Goal: Task Accomplishment & Management: Complete application form

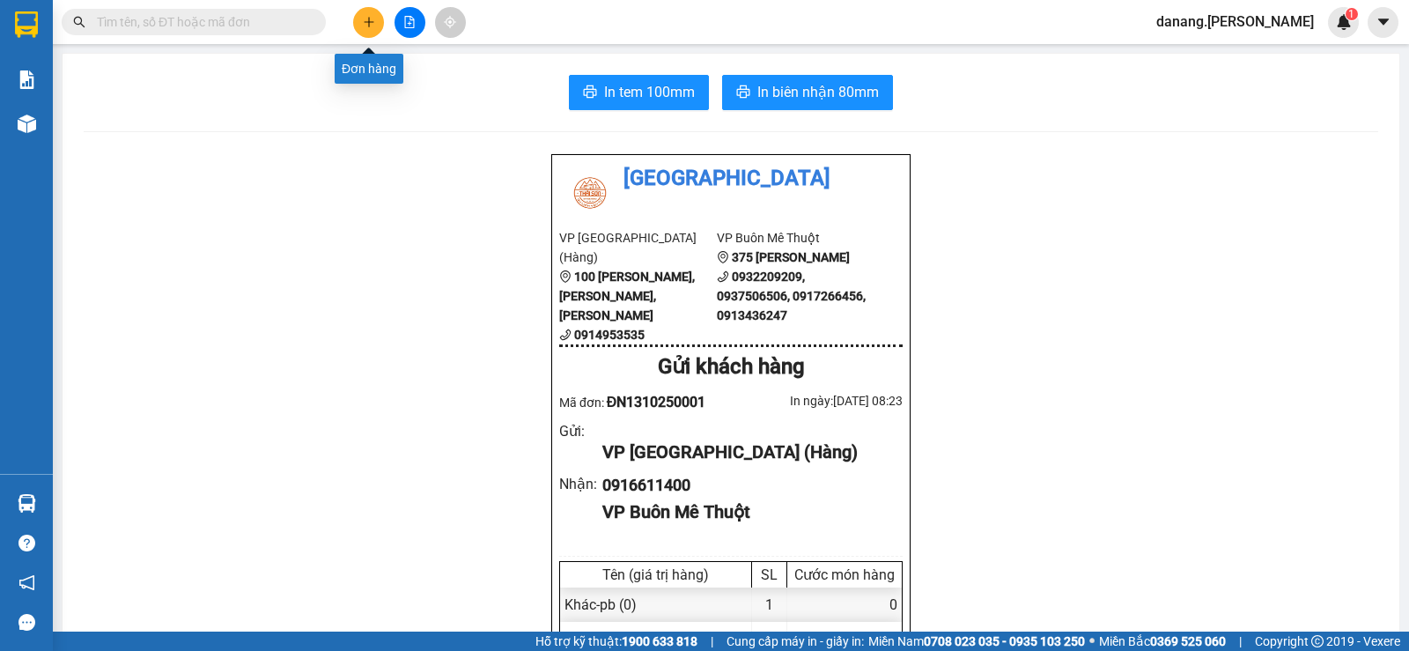
click at [369, 22] on icon "plus" at bounding box center [369, 21] width 10 height 1
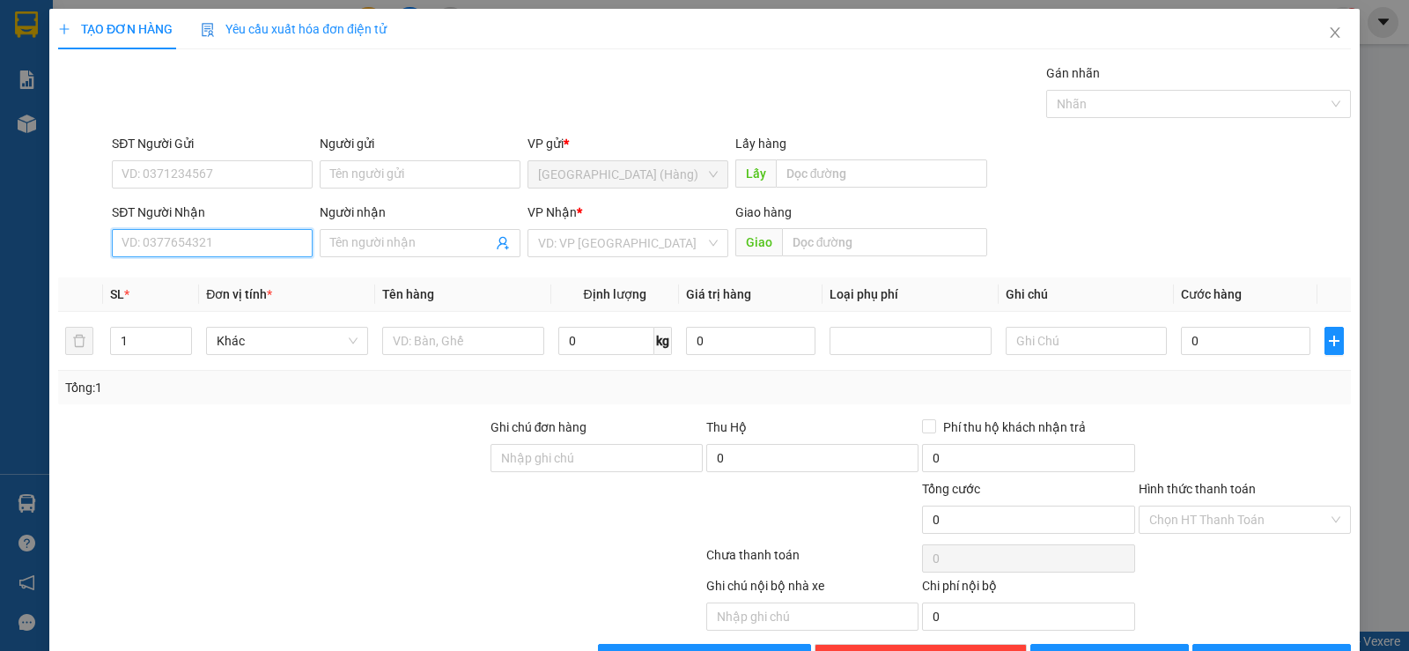
click at [267, 248] on input "SĐT Người Nhận" at bounding box center [212, 243] width 201 height 28
type input "0909187537"
click at [170, 280] on div "0909187537 - V" at bounding box center [211, 278] width 178 height 19
type input "V"
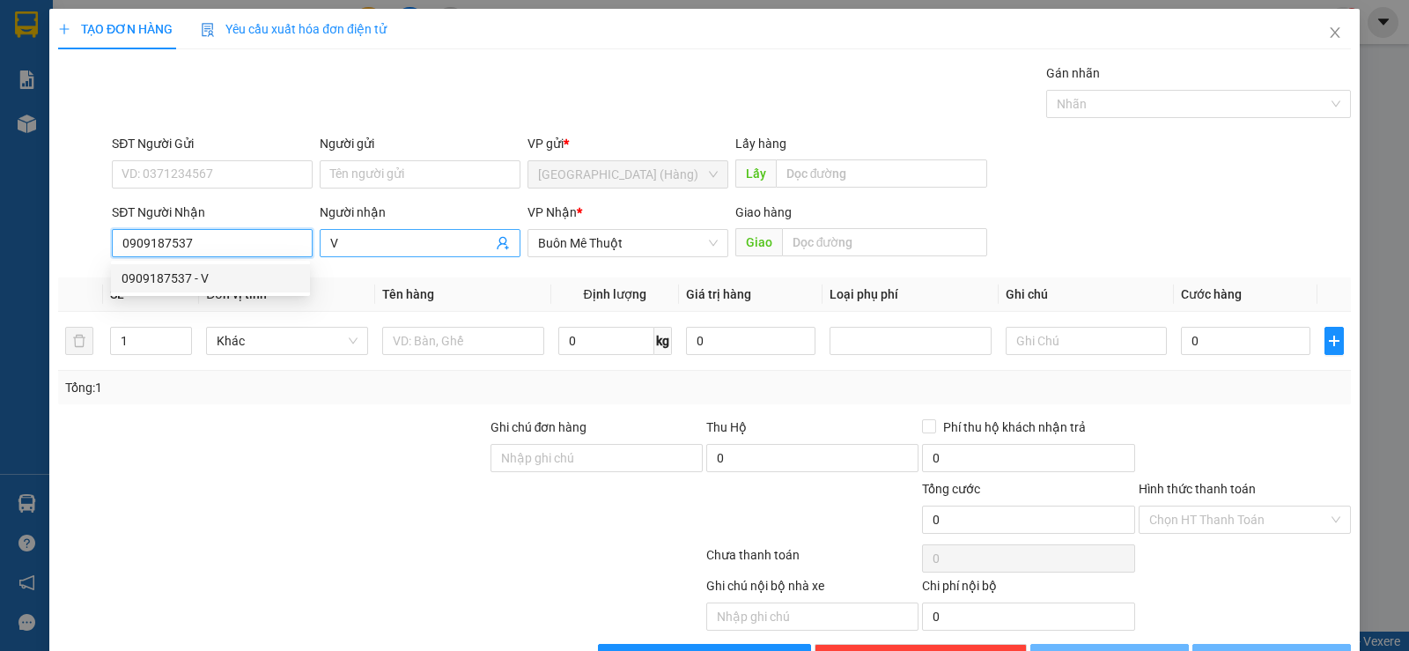
type input "50.000"
type input "0909187537"
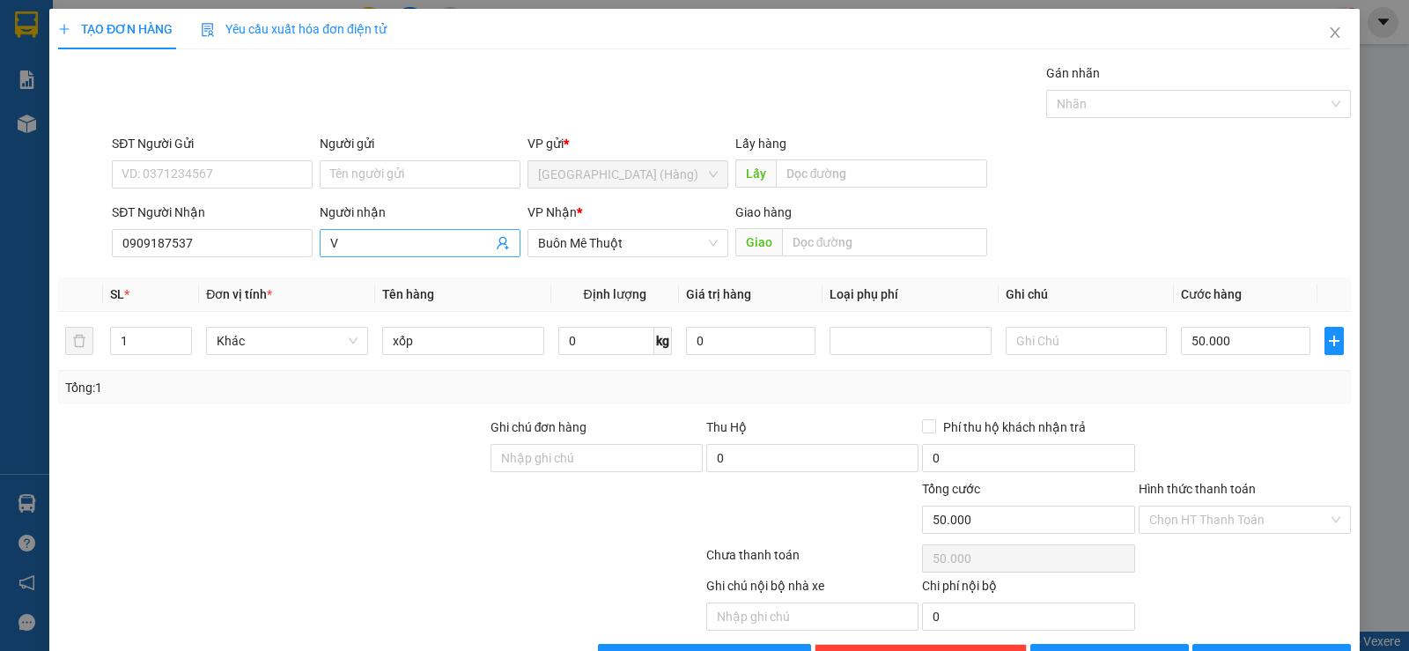
click at [348, 246] on input "V" at bounding box center [411, 242] width 162 height 19
click at [255, 177] on input "SĐT Người Gửi" at bounding box center [212, 174] width 201 height 28
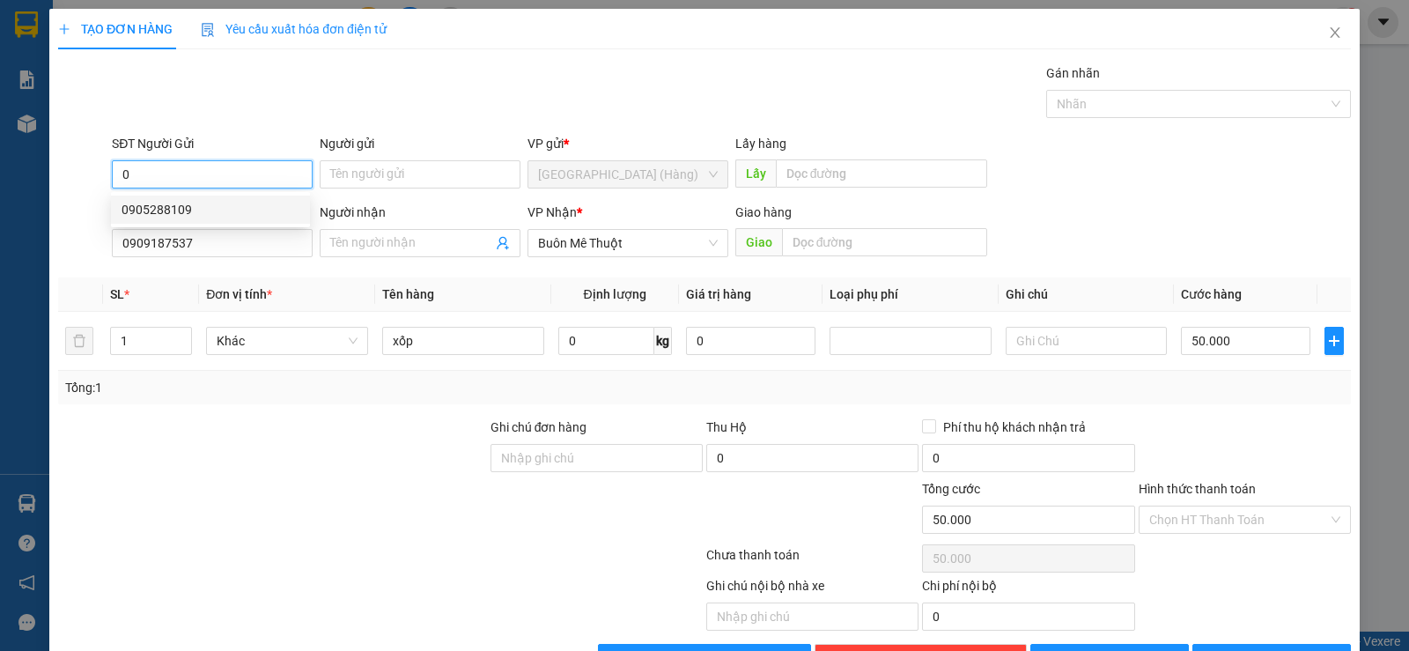
click at [260, 213] on div "0905288109" at bounding box center [211, 209] width 178 height 19
type input "0905288109"
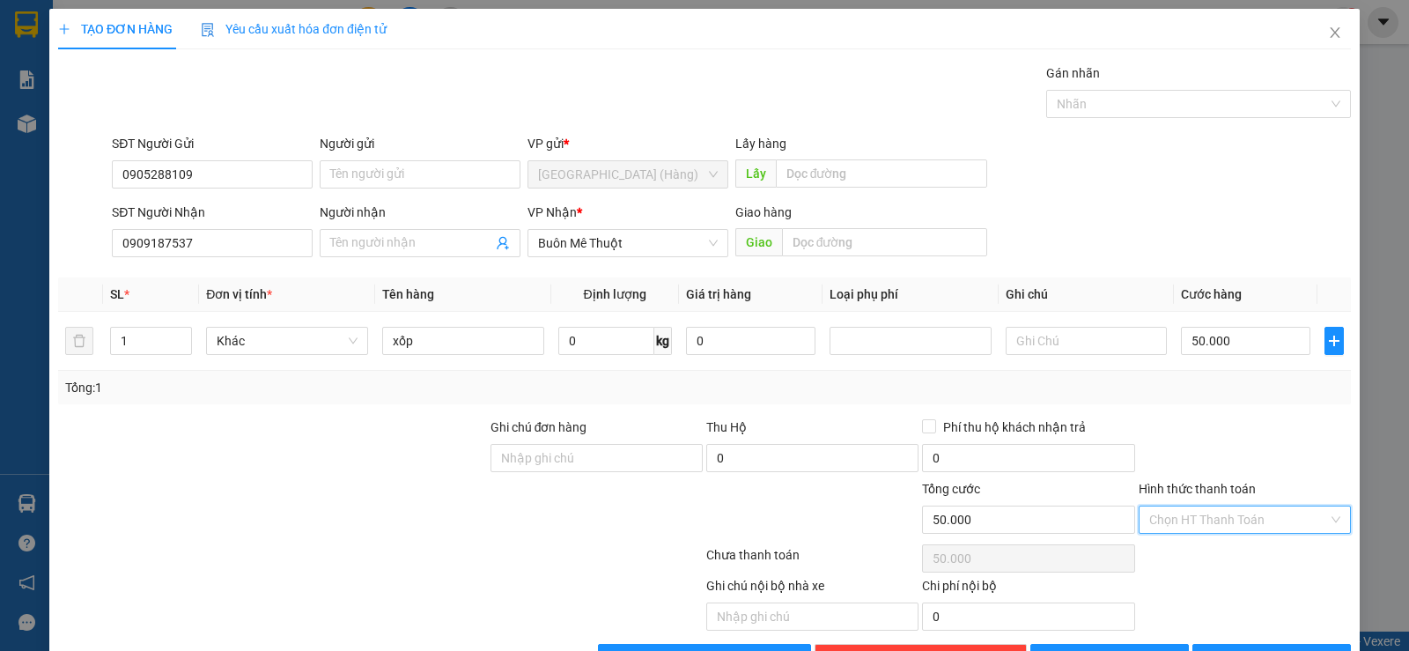
click at [1208, 521] on input "Hình thức thanh toán" at bounding box center [1238, 519] width 179 height 26
click at [1201, 551] on div "Tại văn phòng" at bounding box center [1233, 554] width 189 height 19
type input "0"
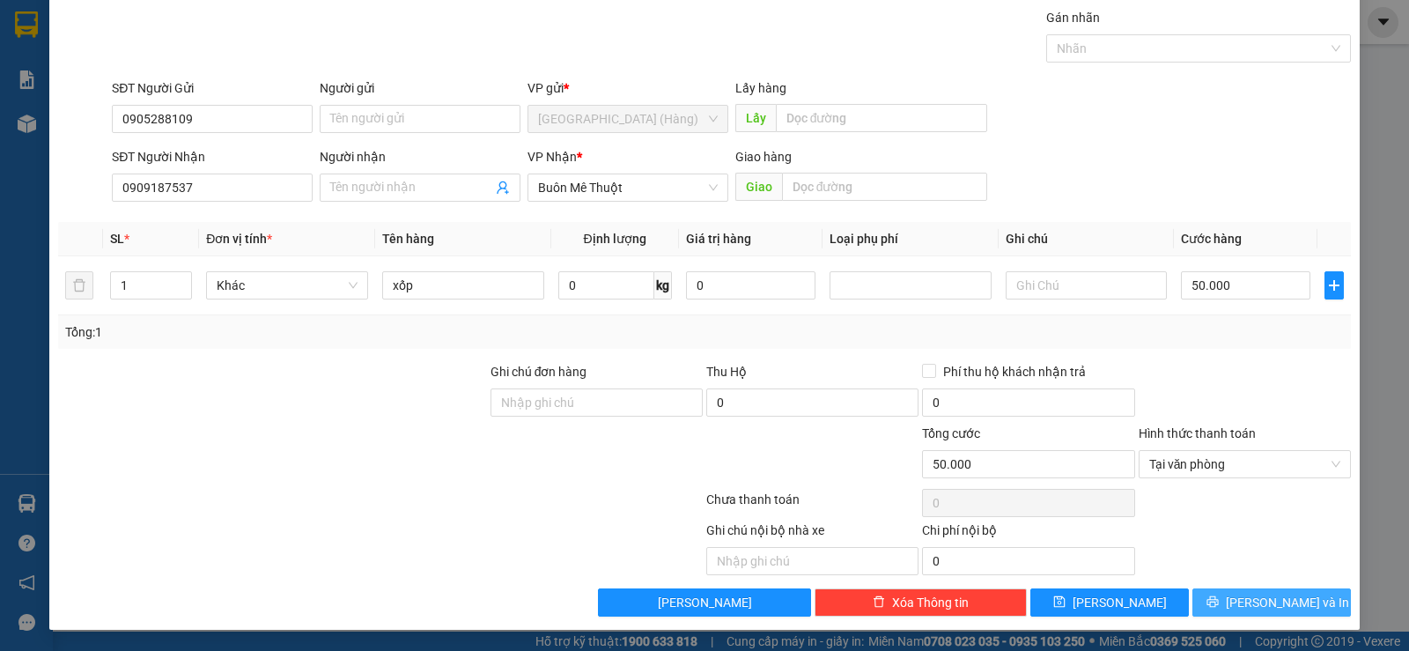
click at [1240, 594] on button "[PERSON_NAME] và In" at bounding box center [1272, 602] width 159 height 28
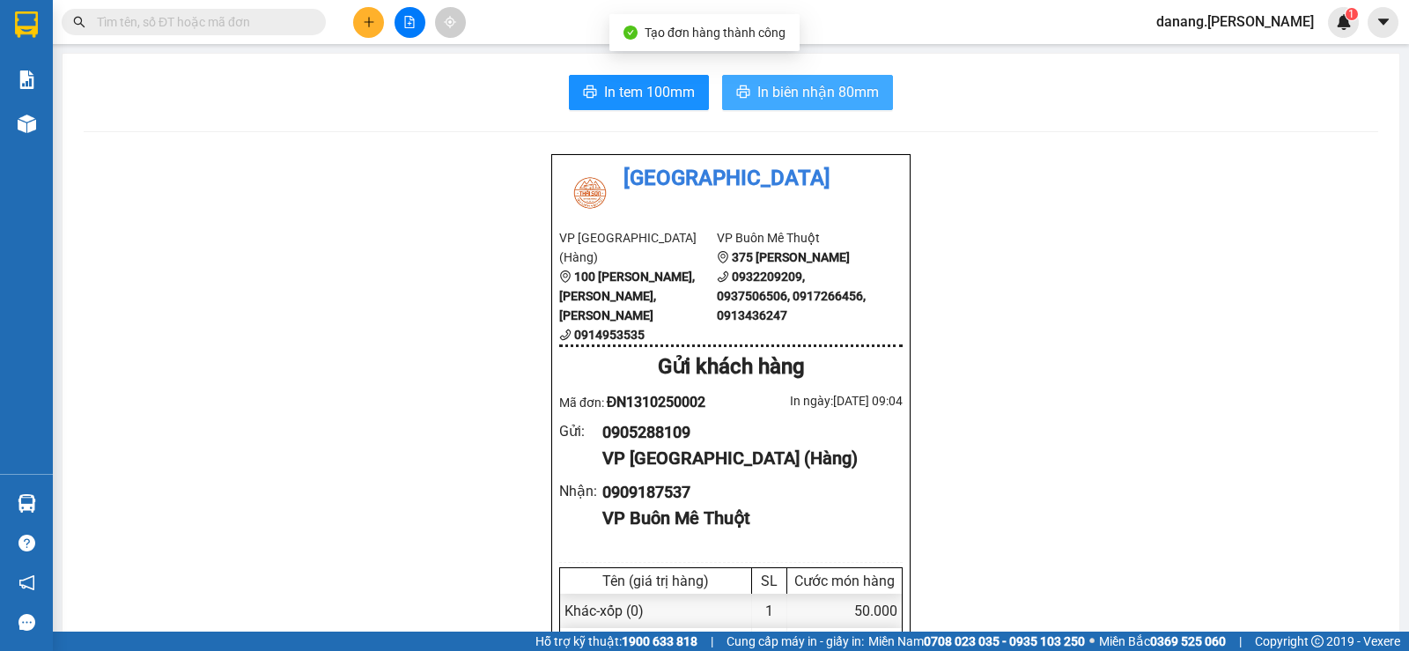
click at [847, 79] on button "In biên nhận 80mm" at bounding box center [807, 92] width 171 height 35
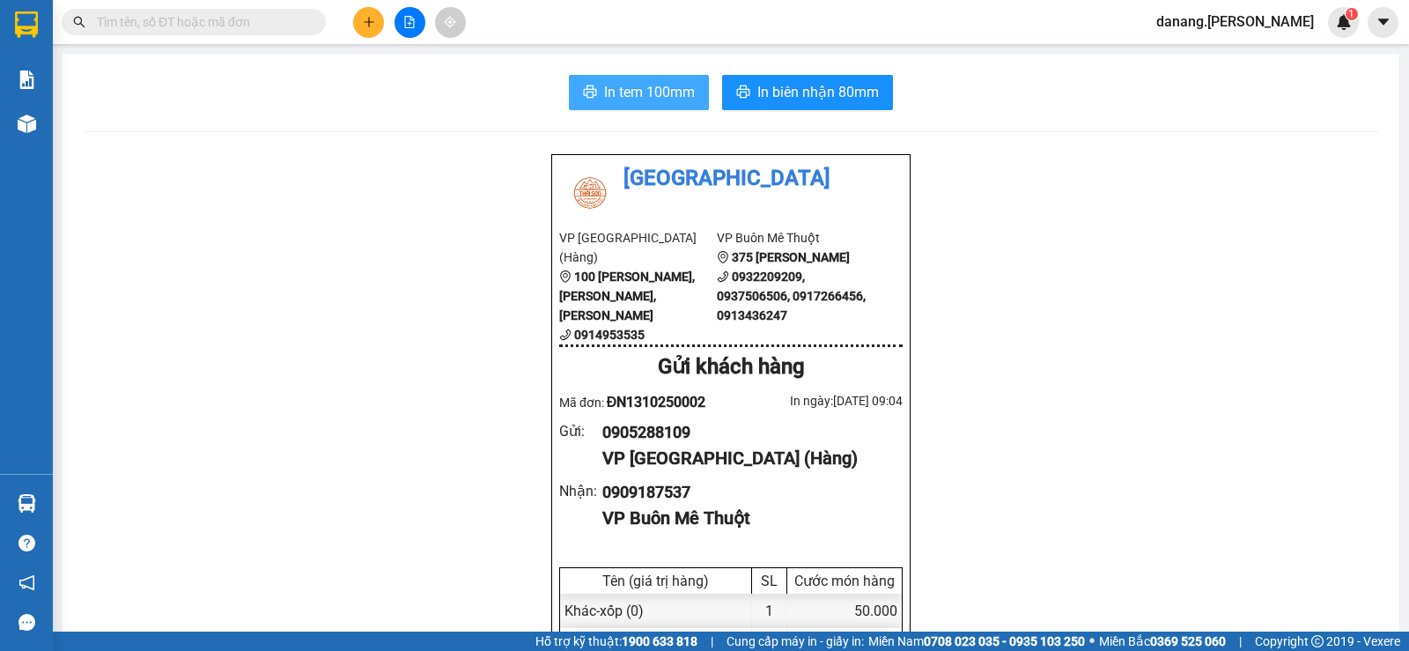
click at [644, 92] on span "In tem 100mm" at bounding box center [649, 92] width 91 height 22
click at [405, 17] on icon "file-add" at bounding box center [410, 22] width 10 height 12
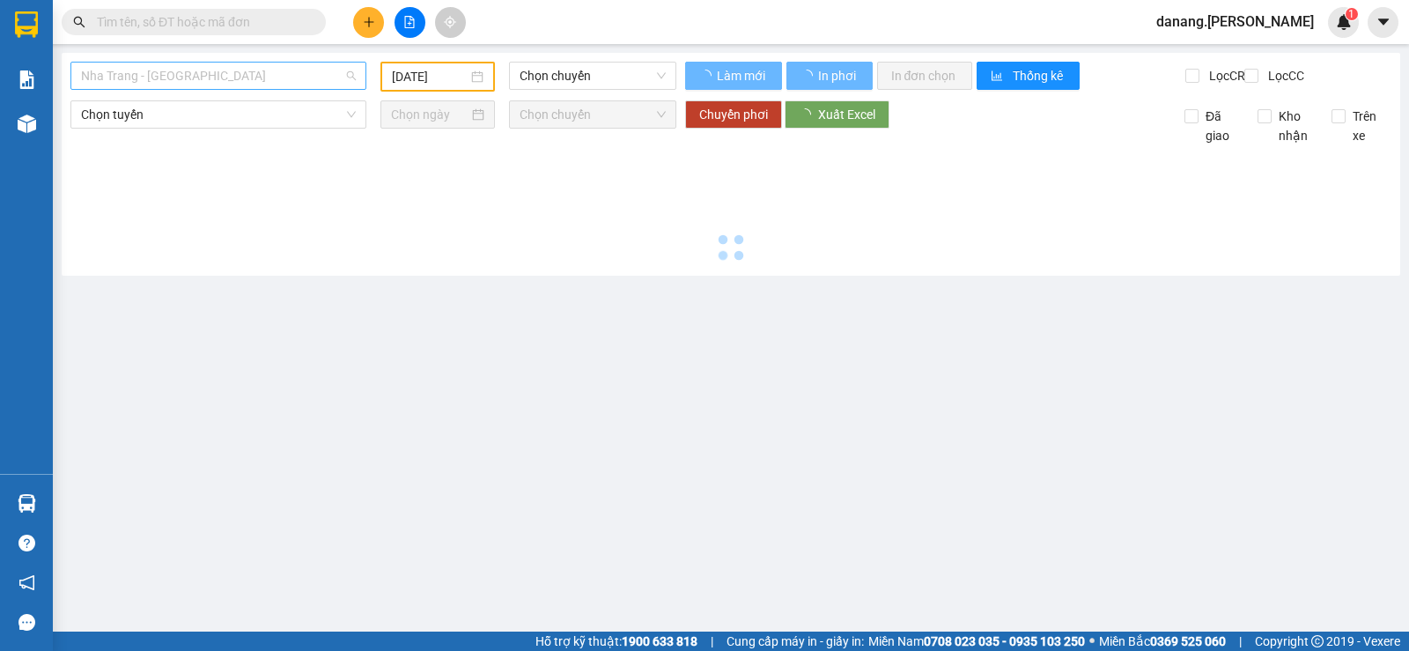
type input "[DATE]"
click at [324, 75] on span "Nha Trang - [GEOGRAPHIC_DATA]" at bounding box center [218, 76] width 275 height 26
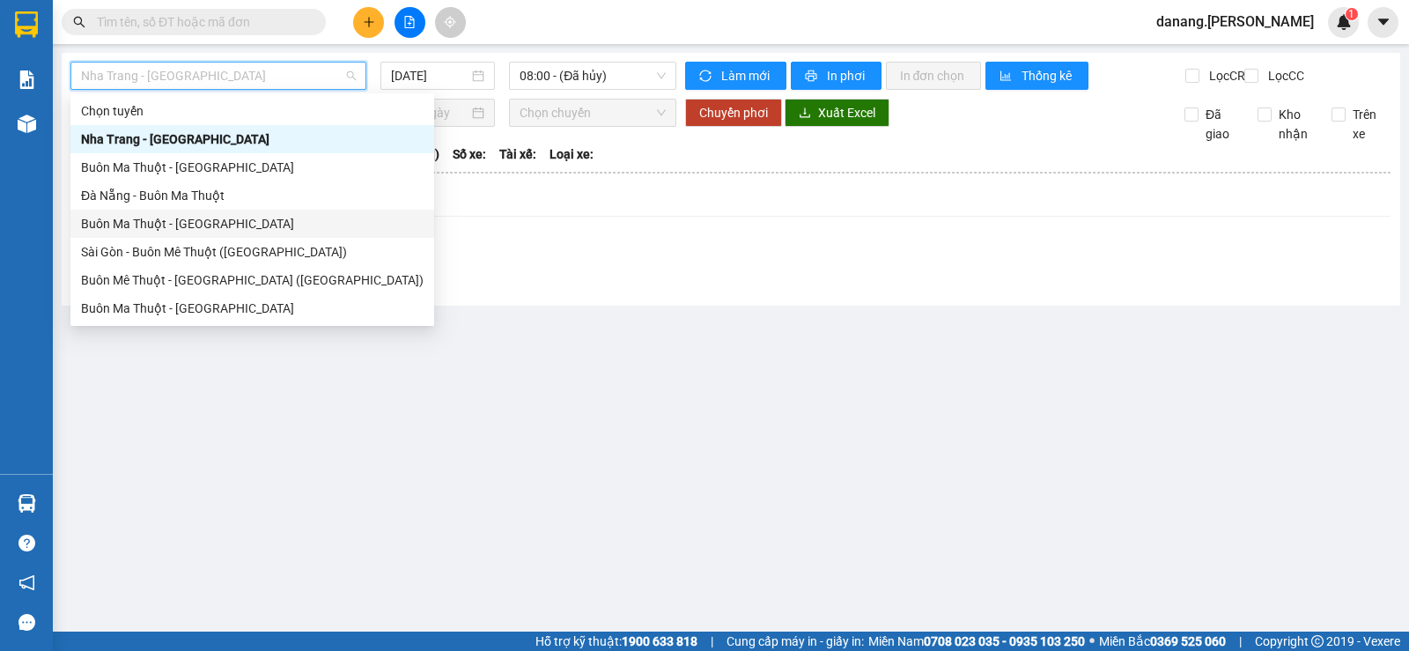
click at [151, 223] on div "Buôn Ma Thuột - [GEOGRAPHIC_DATA]" at bounding box center [252, 223] width 343 height 19
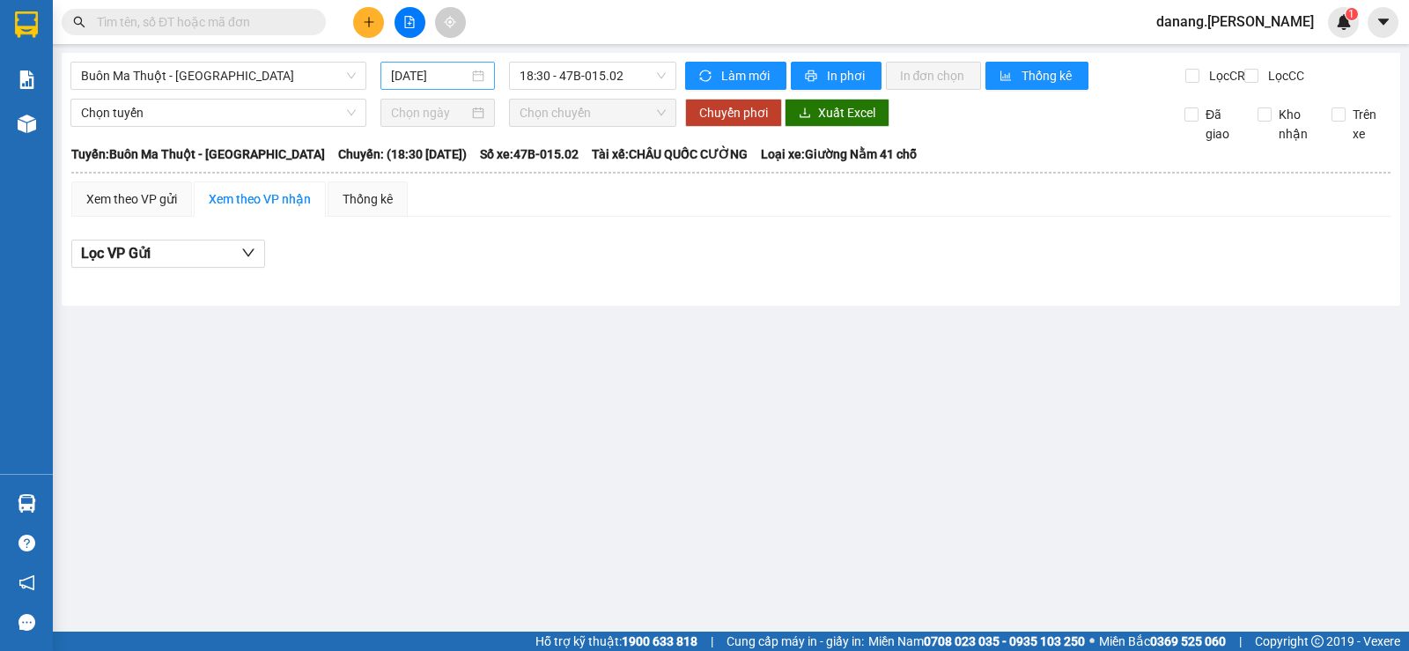
click at [435, 62] on div "[DATE]" at bounding box center [438, 76] width 115 height 28
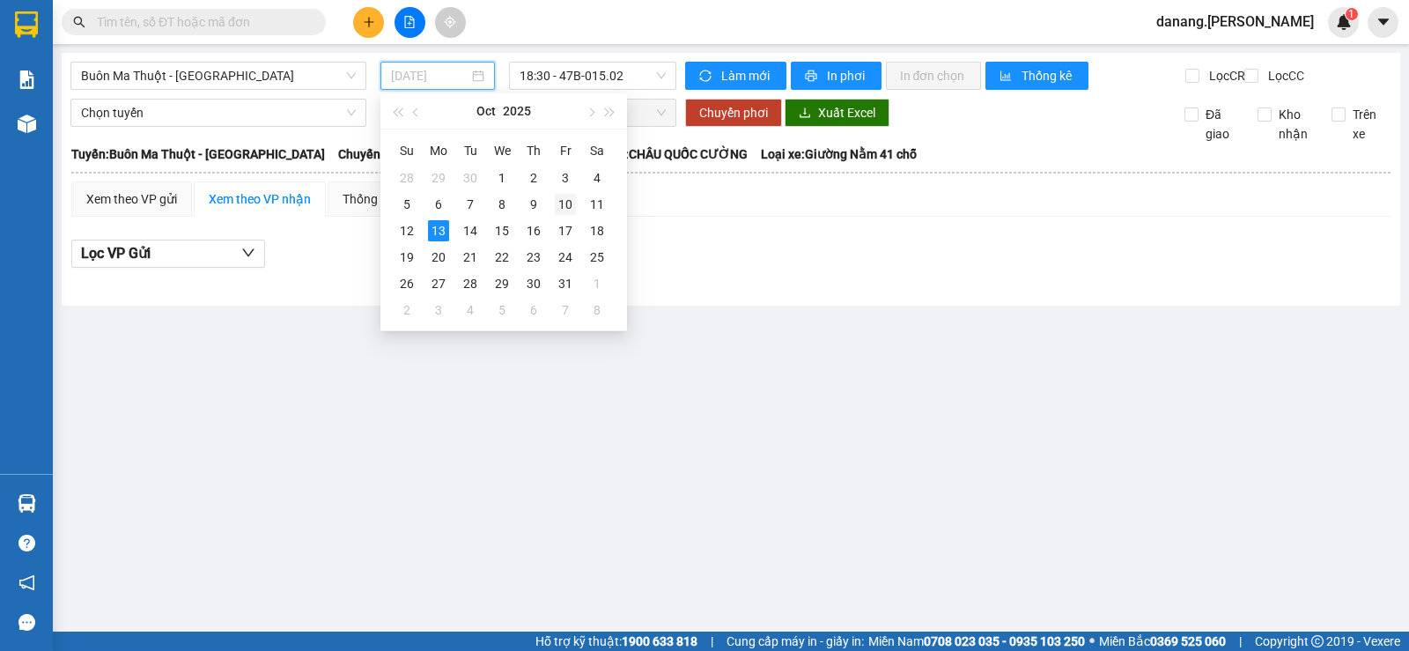
click at [571, 200] on div "10" at bounding box center [565, 204] width 21 height 21
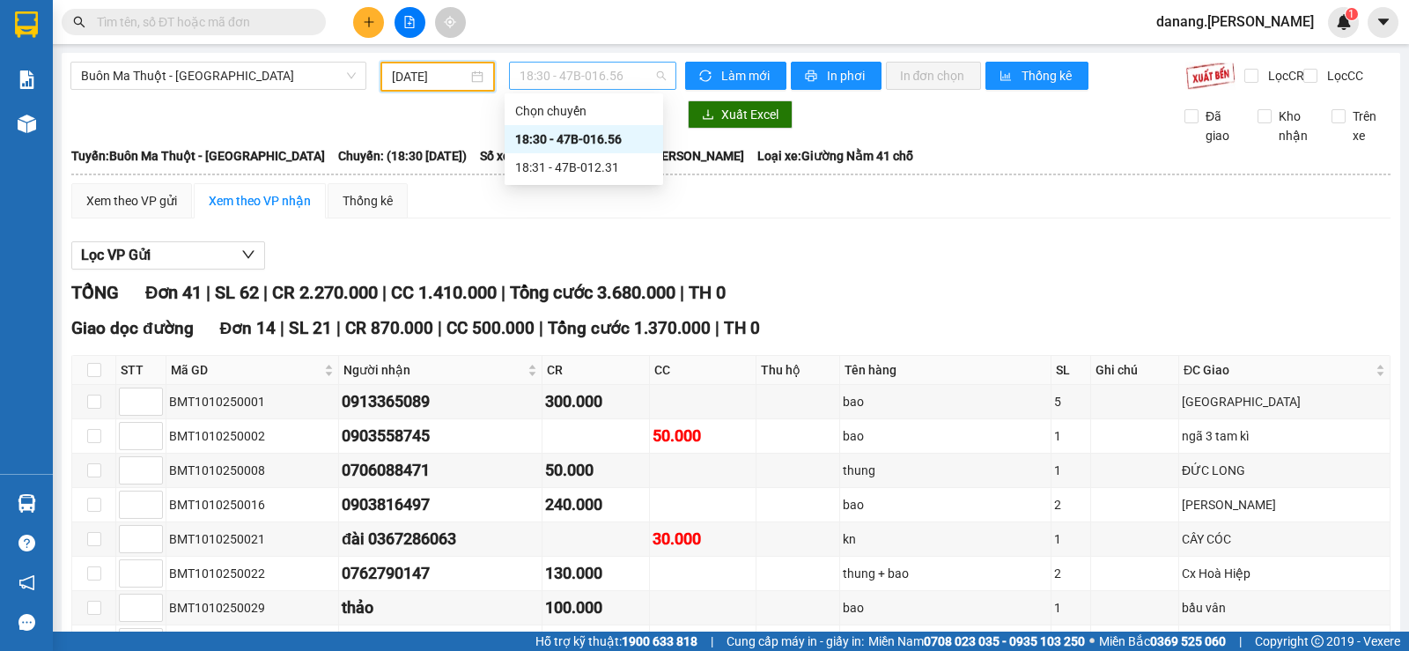
click at [539, 79] on span "18:30 - 47B-016.56" at bounding box center [592, 76] width 145 height 26
click at [589, 168] on div "18:31 - 47B-012.31" at bounding box center [583, 167] width 137 height 19
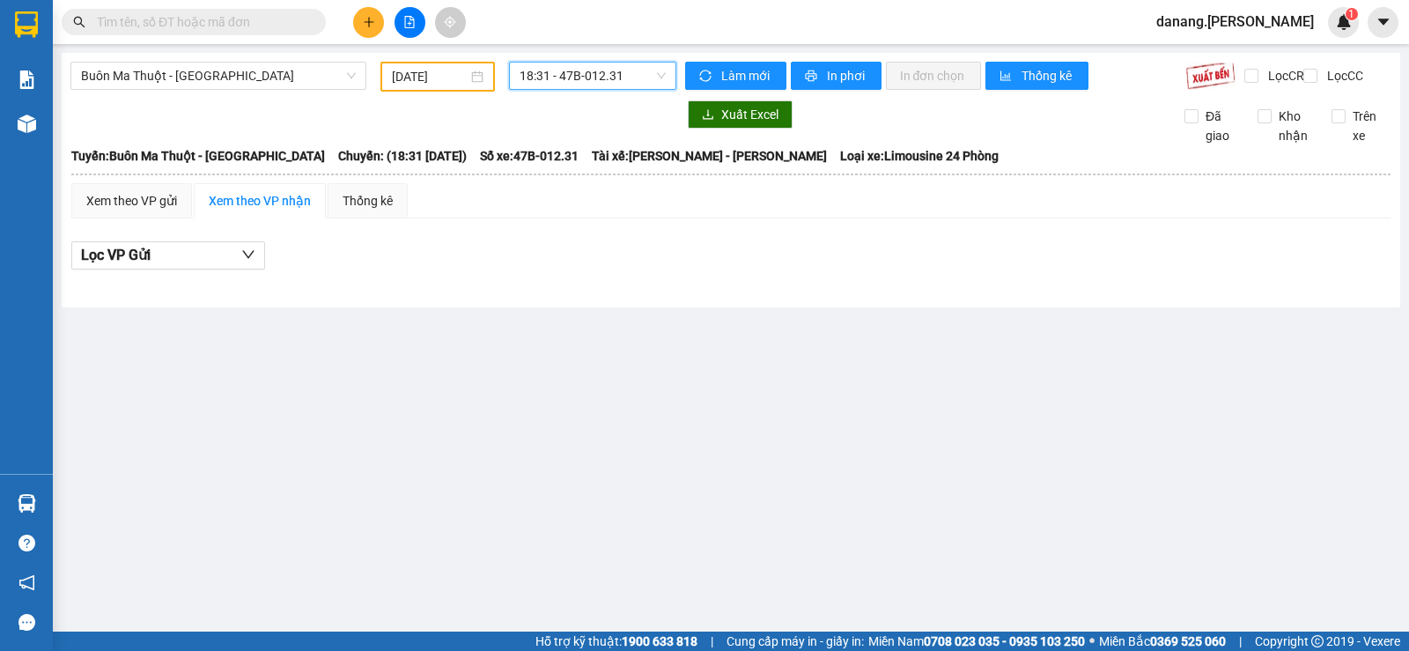
click at [543, 70] on span "18:31 - 47B-012.31" at bounding box center [592, 76] width 145 height 26
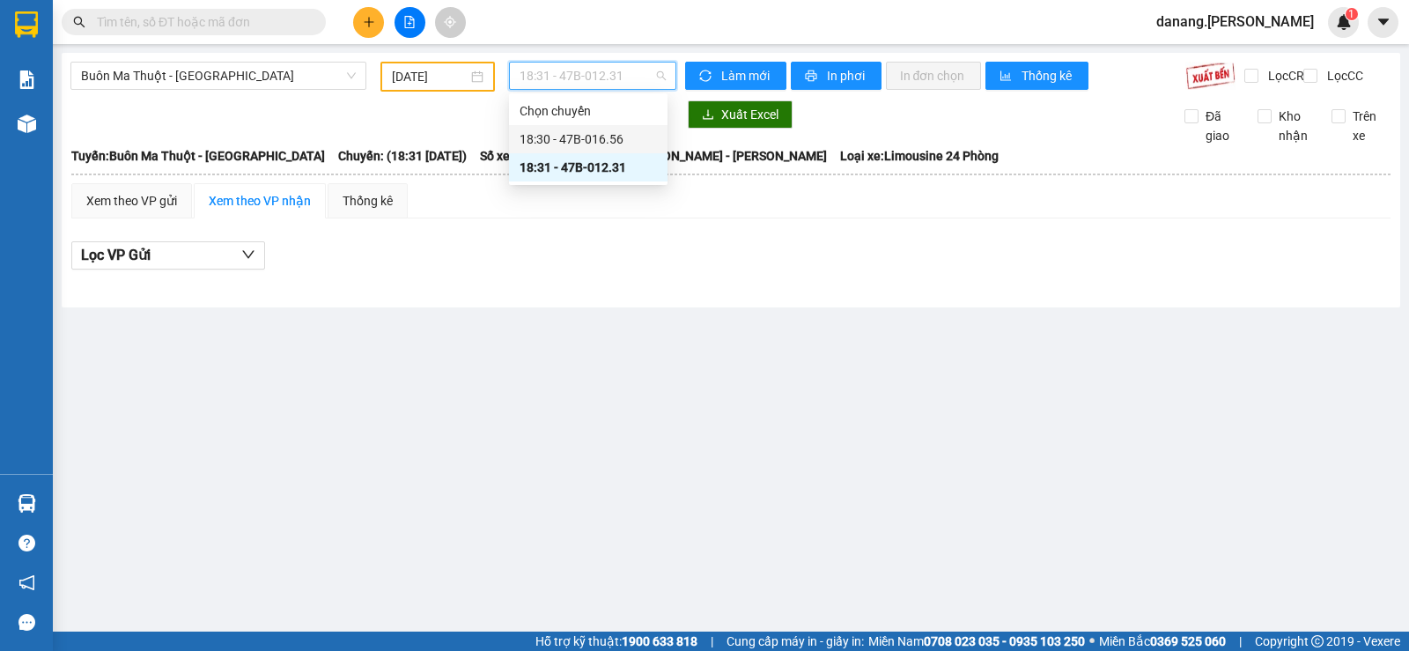
click at [582, 137] on div "18:30 - 47B-016.56" at bounding box center [588, 138] width 137 height 19
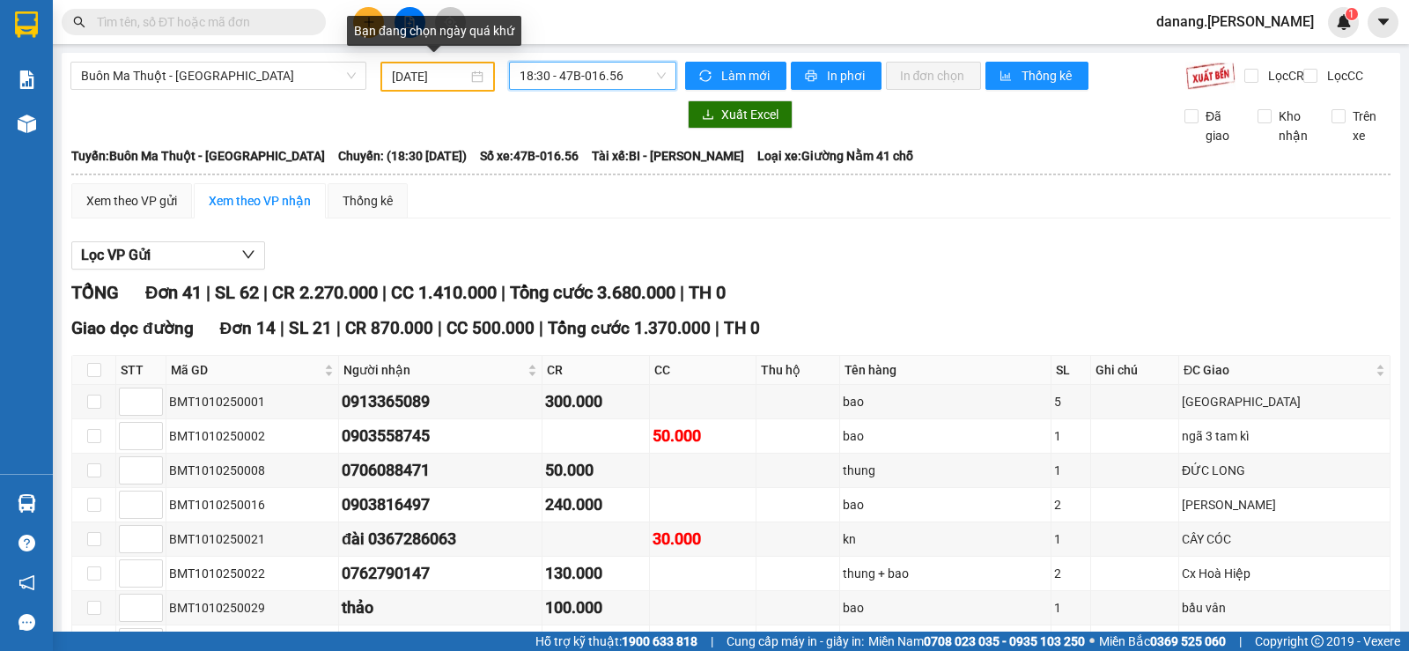
click at [425, 84] on input "[DATE]" at bounding box center [430, 76] width 77 height 19
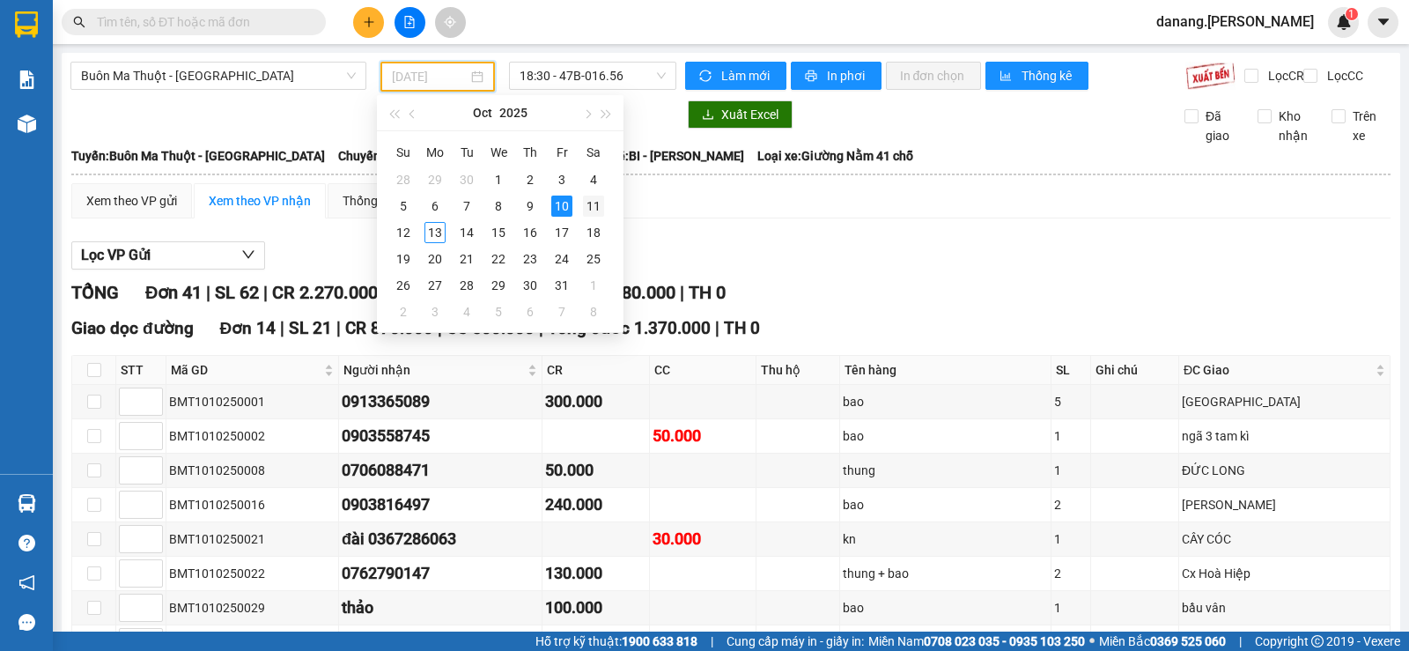
click at [596, 209] on div "11" at bounding box center [593, 206] width 21 height 21
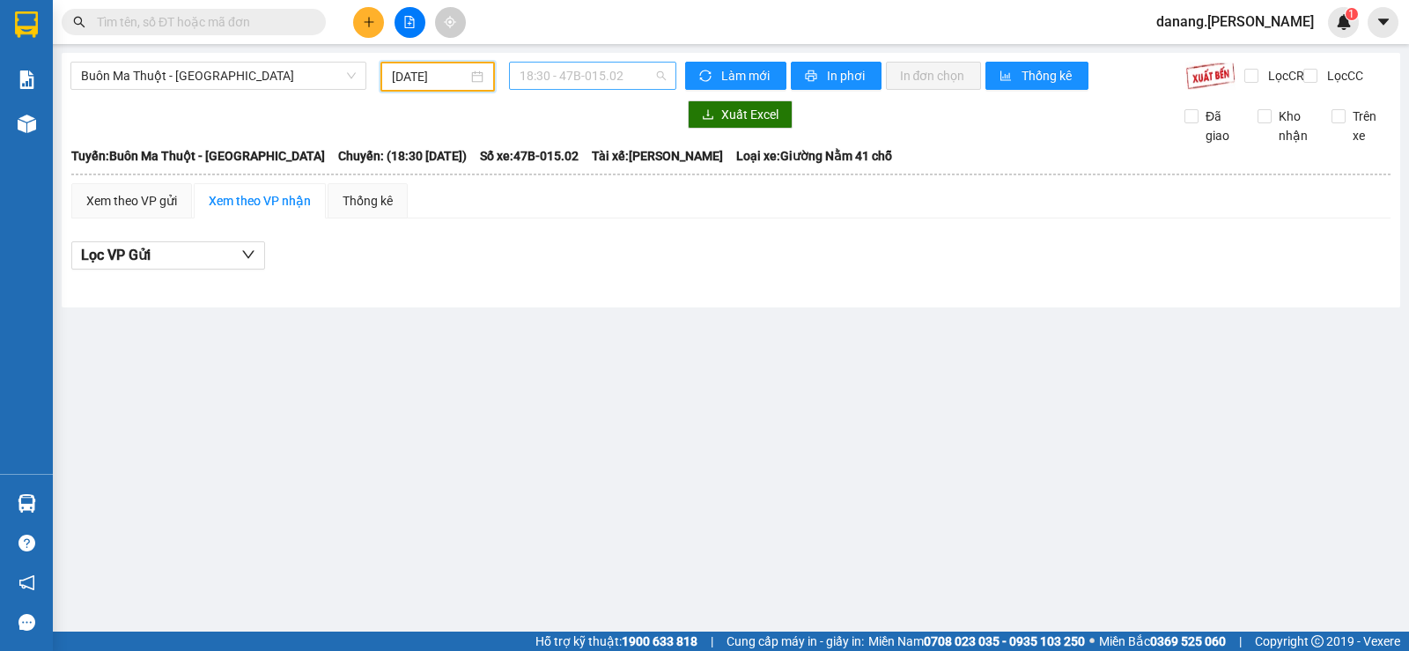
click at [592, 78] on span "18:30 - 47B-015.02" at bounding box center [592, 76] width 145 height 26
click at [598, 174] on div "18:31 - 47B-027.18" at bounding box center [588, 167] width 137 height 19
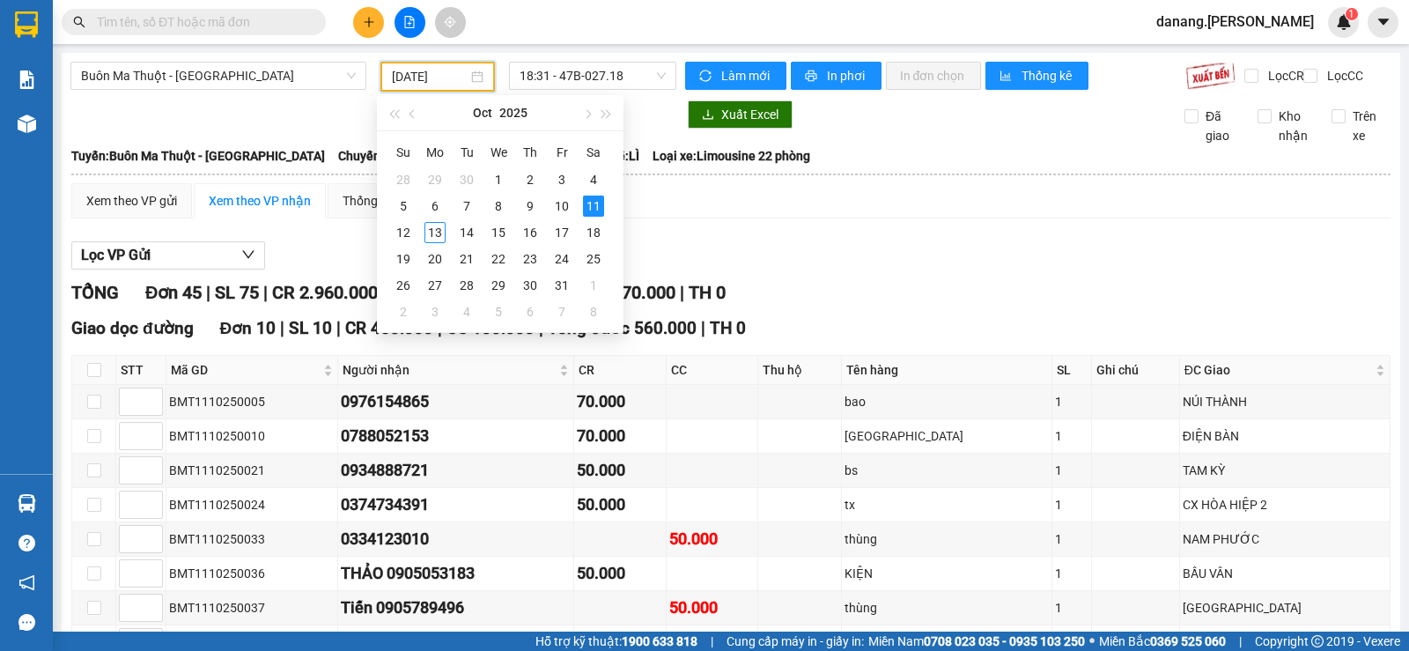
click at [392, 75] on input "[DATE]" at bounding box center [430, 76] width 77 height 19
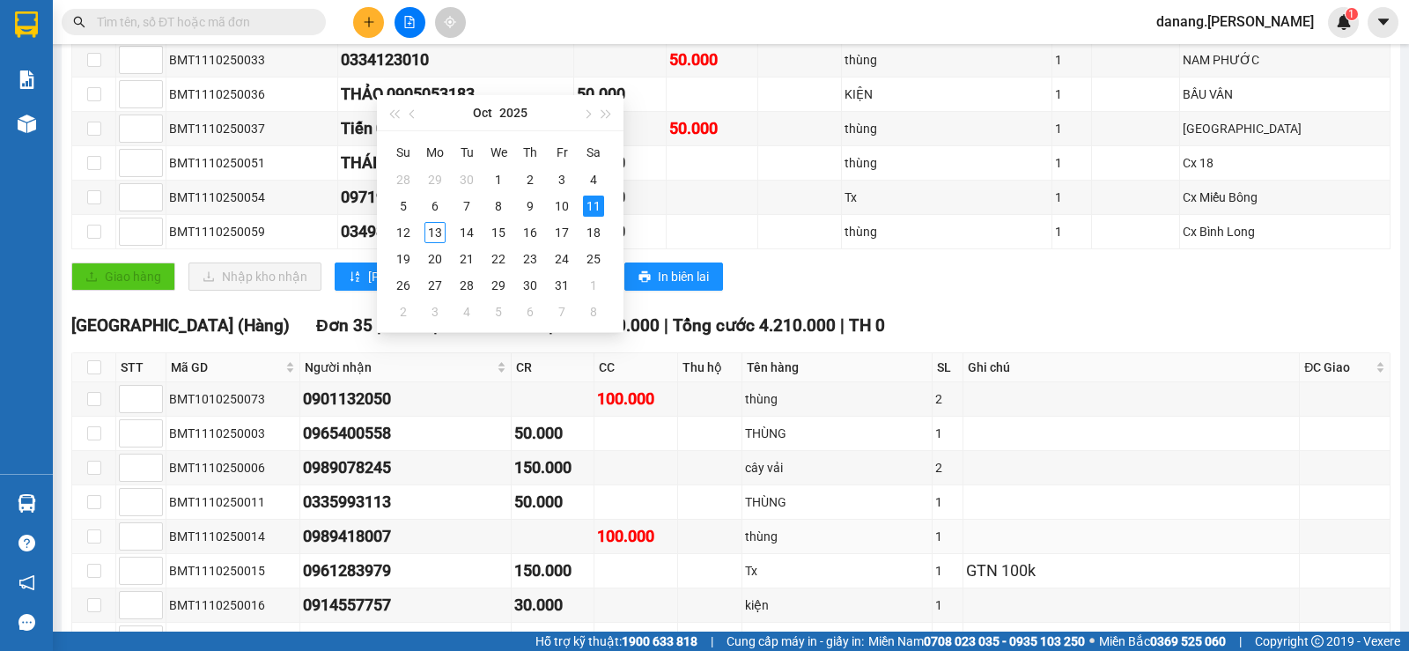
scroll to position [391, 0]
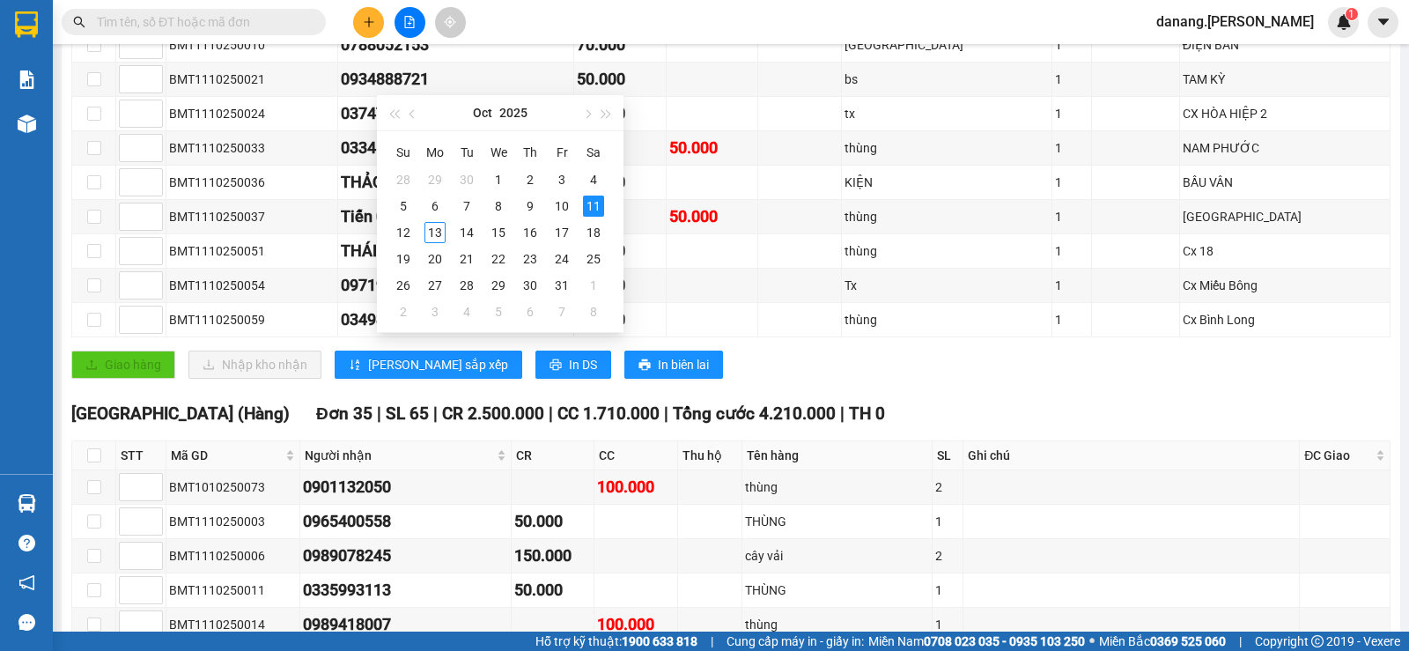
type input "[DATE]"
click at [942, 379] on div "Giao hàng Nhập kho nhận Lưu sắp xếp In DS In biên lai" at bounding box center [730, 365] width 1319 height 28
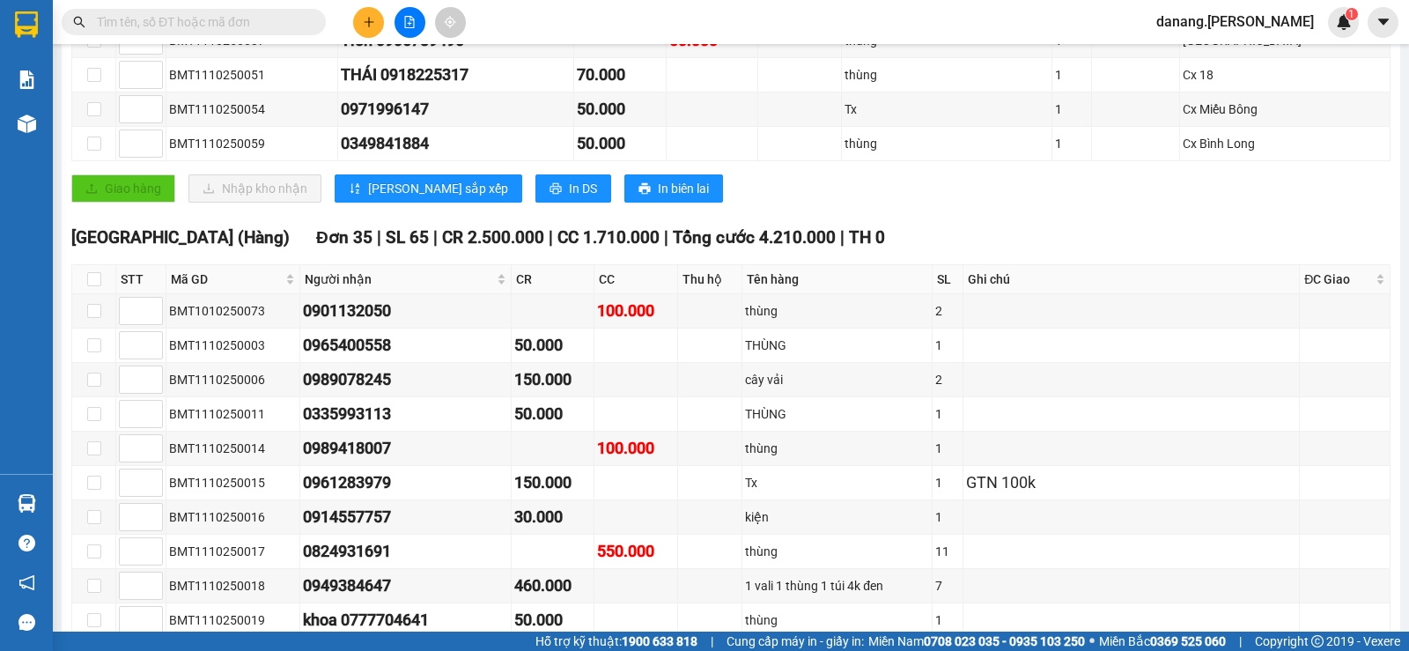
scroll to position [39, 0]
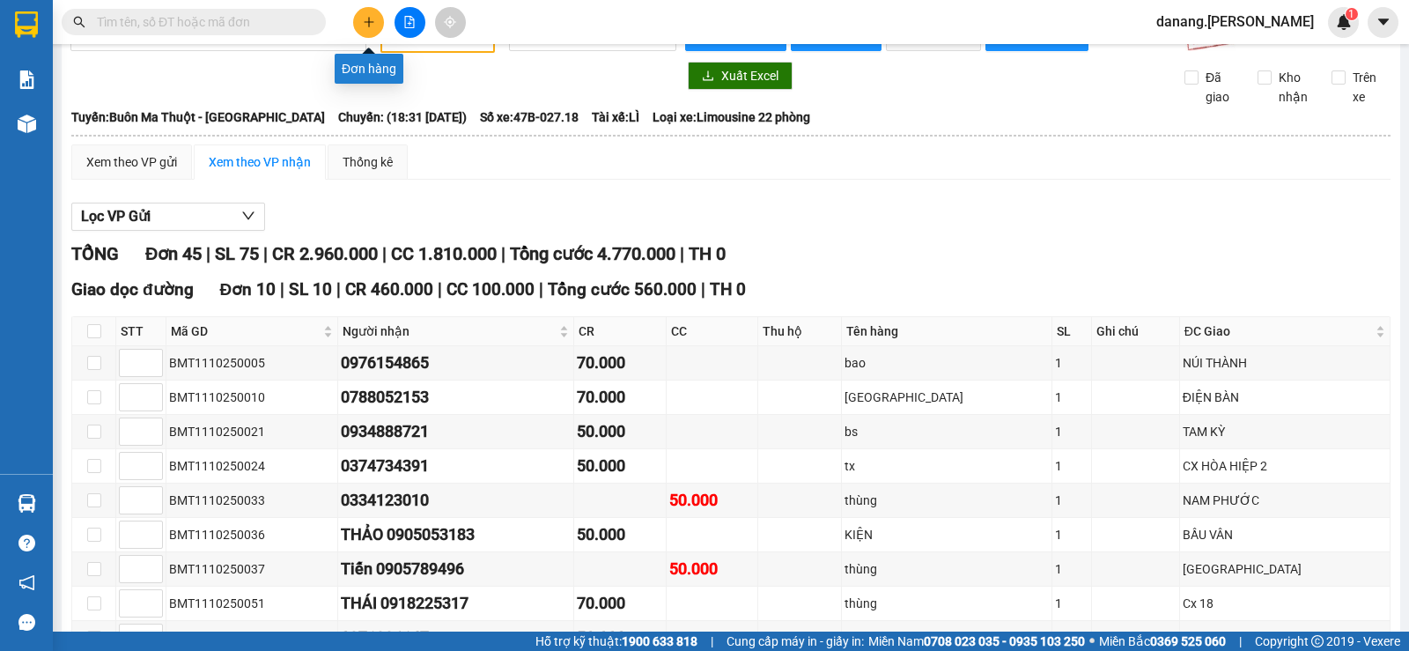
click at [365, 28] on button at bounding box center [368, 22] width 31 height 31
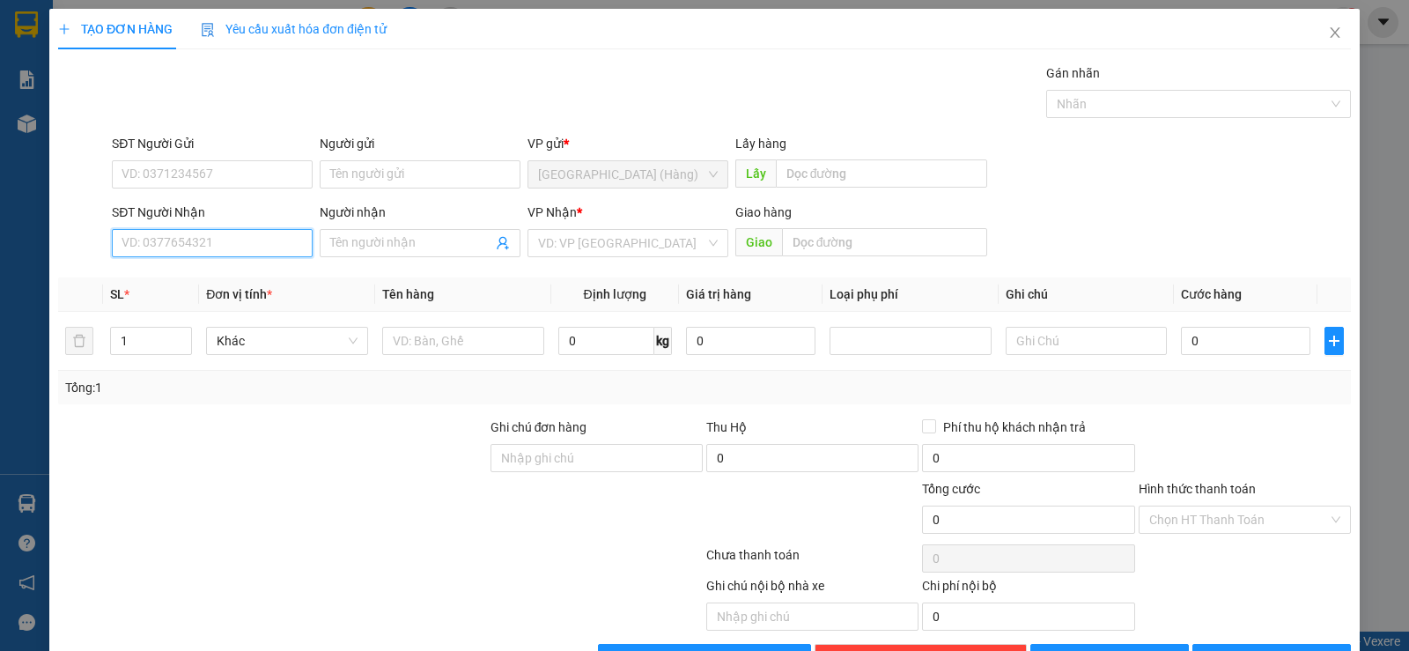
click at [203, 244] on input "SĐT Người Nhận" at bounding box center [212, 243] width 201 height 28
click at [146, 241] on input "0982803036" at bounding box center [212, 243] width 201 height 28
type input "0982803036"
click at [362, 244] on input "Người nhận" at bounding box center [411, 242] width 162 height 19
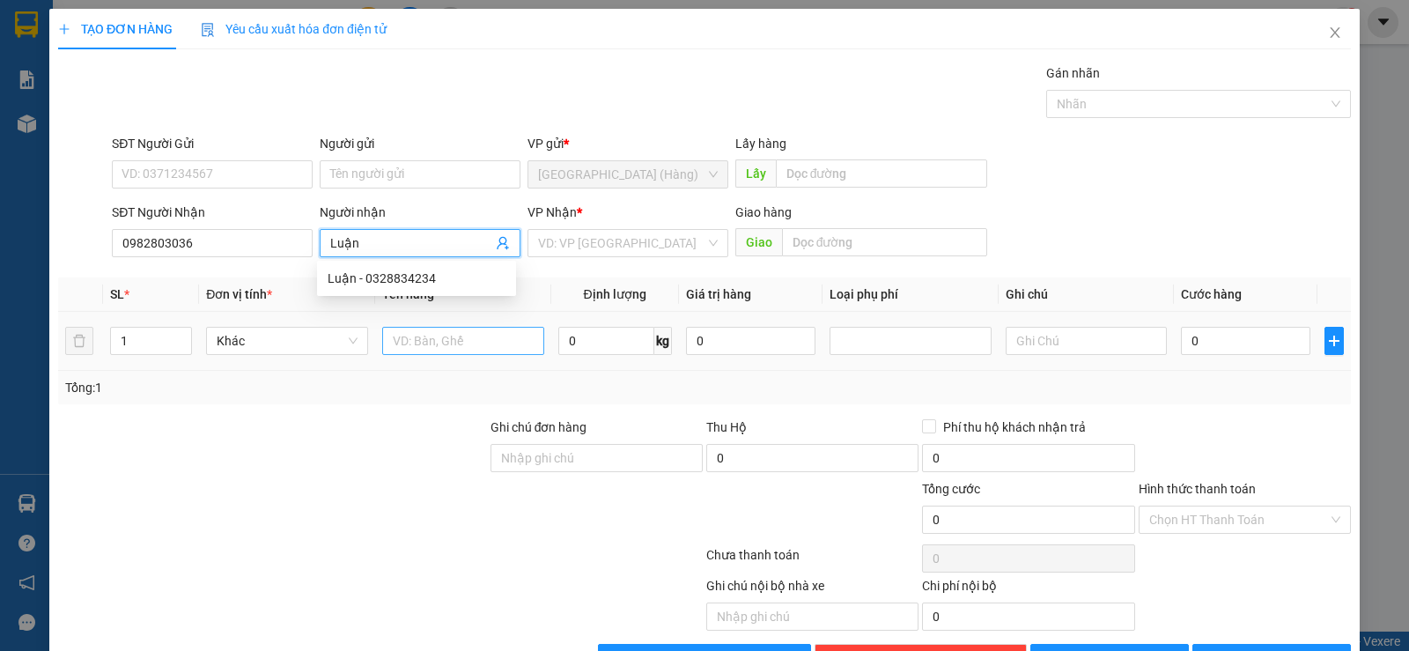
type input "Luận"
click at [440, 335] on input "text" at bounding box center [463, 341] width 162 height 28
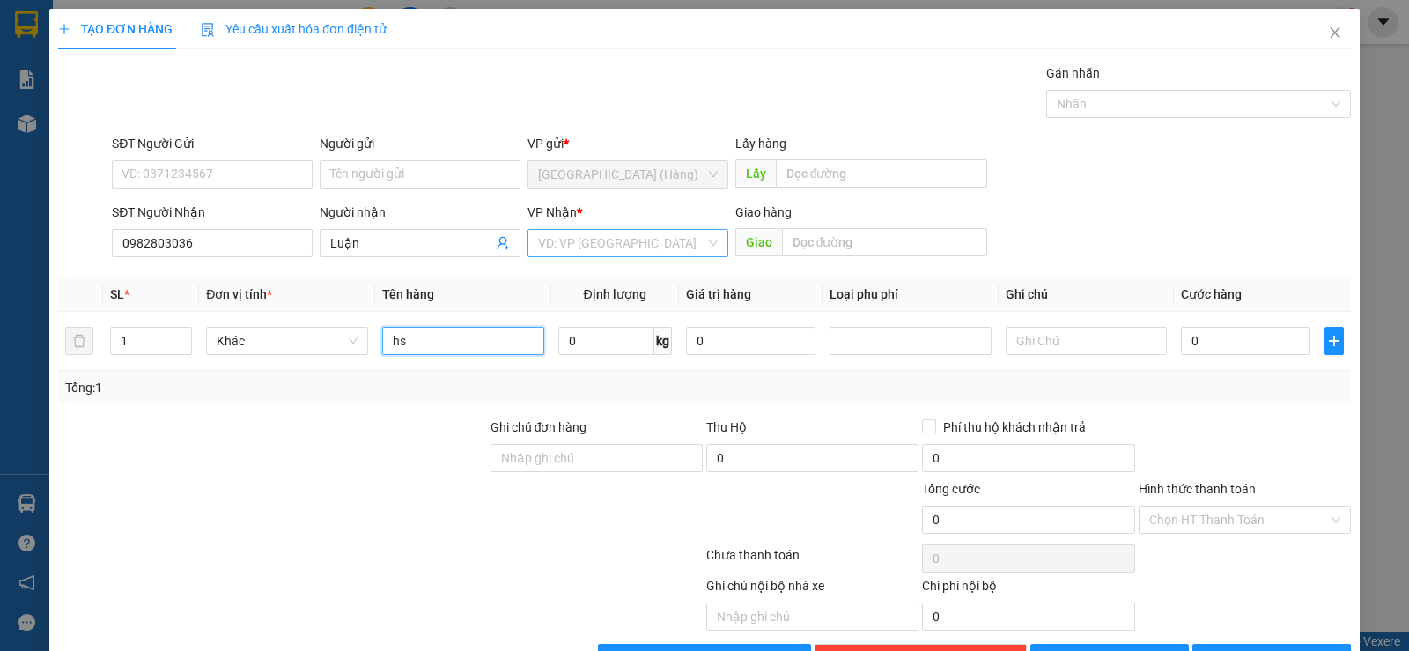
type input "hs"
click at [564, 239] on input "search" at bounding box center [621, 243] width 167 height 26
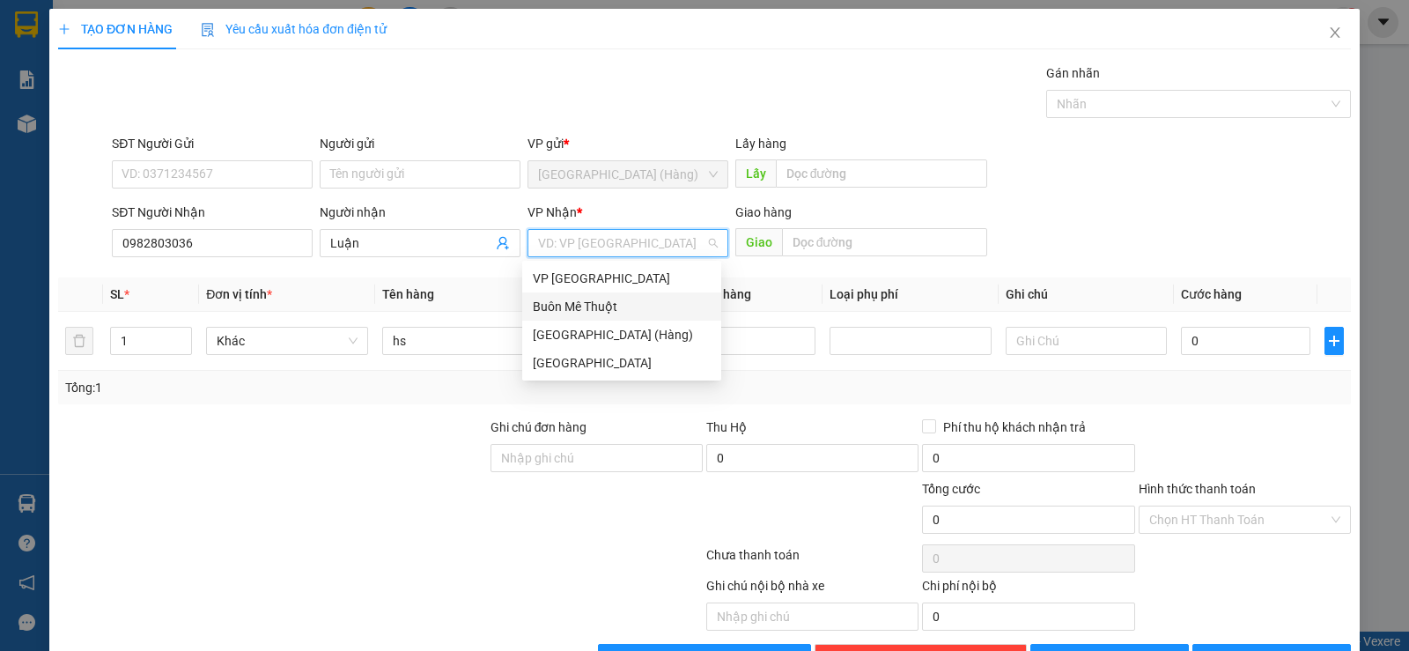
click at [564, 314] on div "Buôn Mê Thuột" at bounding box center [622, 306] width 178 height 19
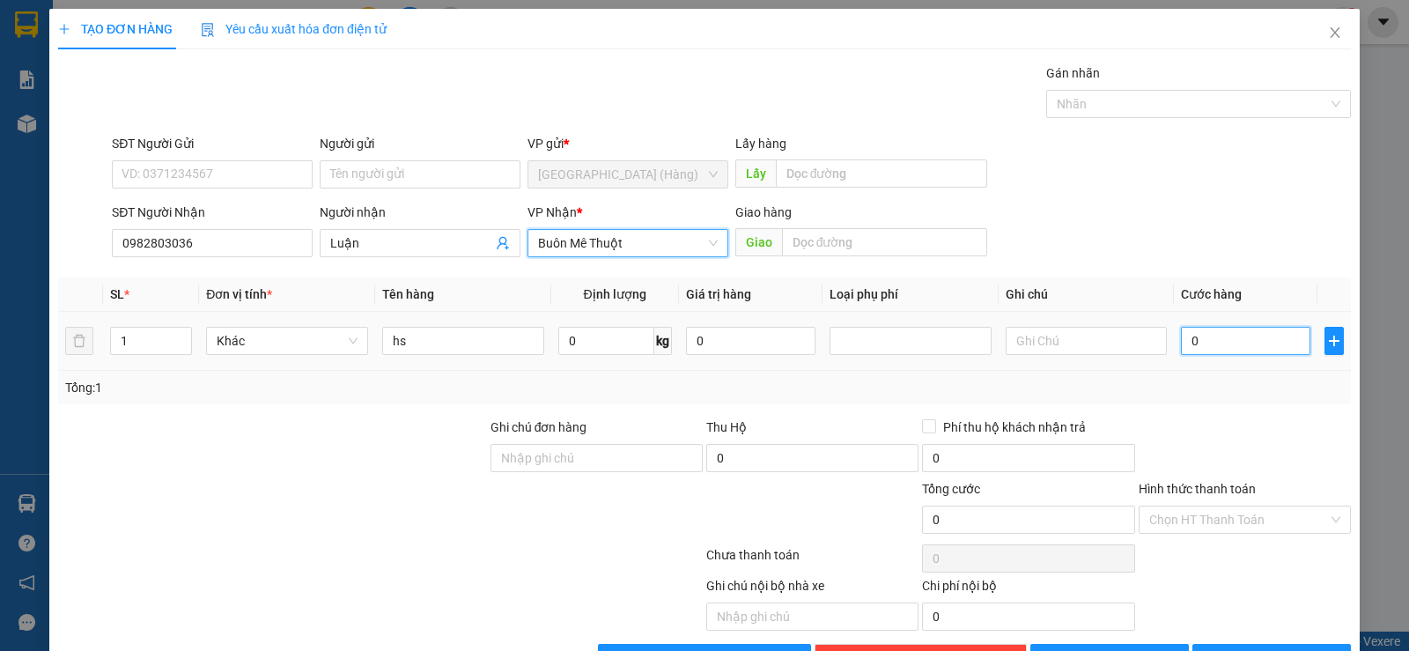
click at [1194, 338] on input "0" at bounding box center [1245, 341] width 129 height 28
type input "5"
type input "50"
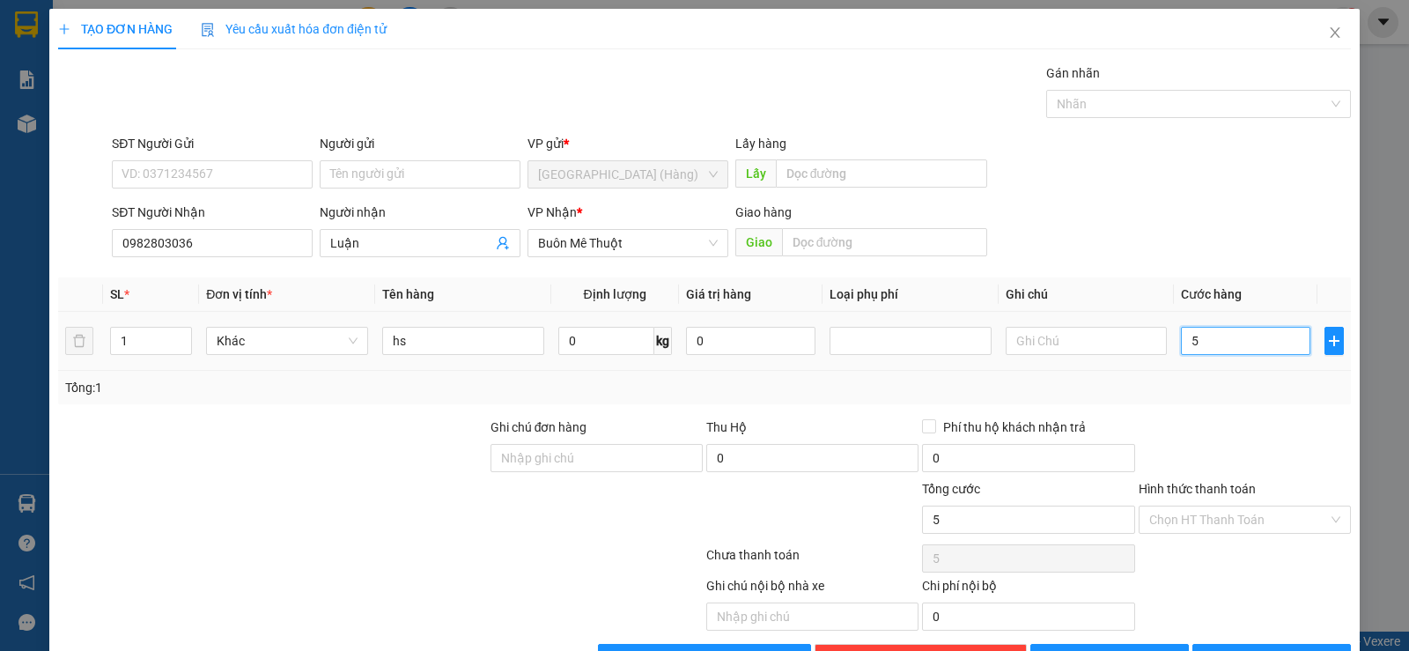
type input "50"
type input "500"
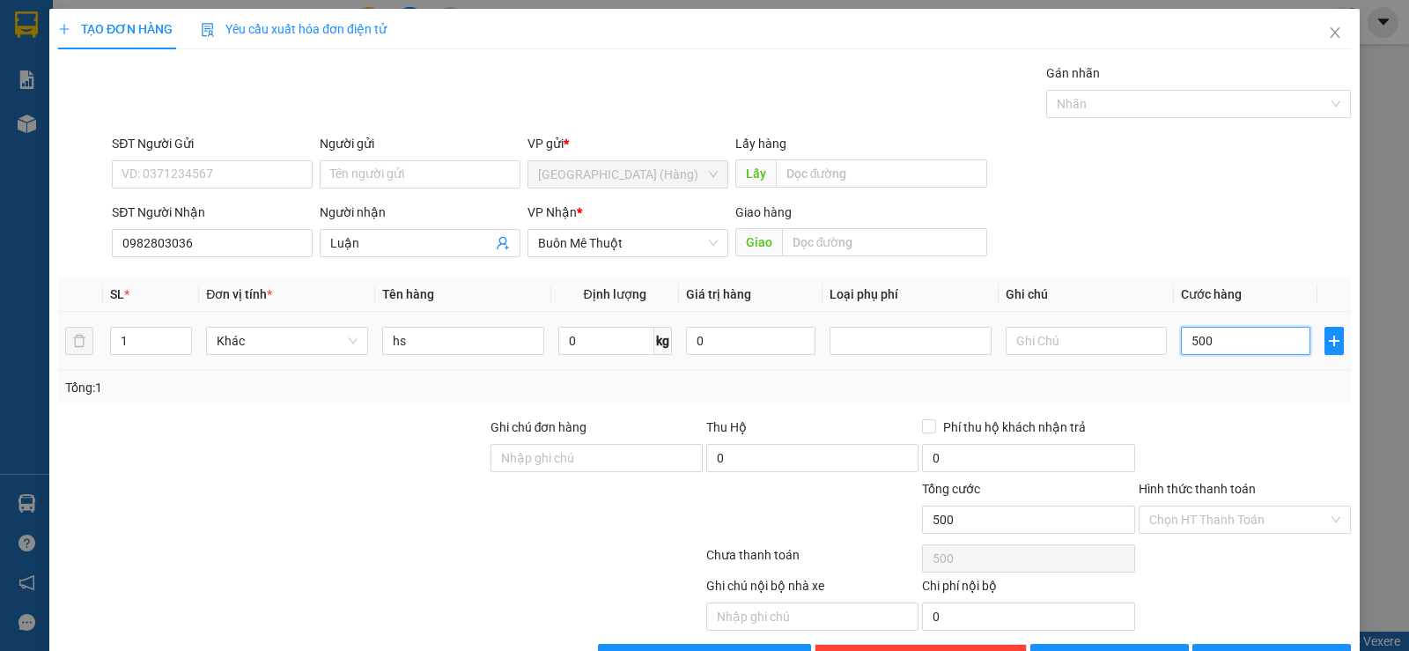
type input "5.000"
type input "50.000"
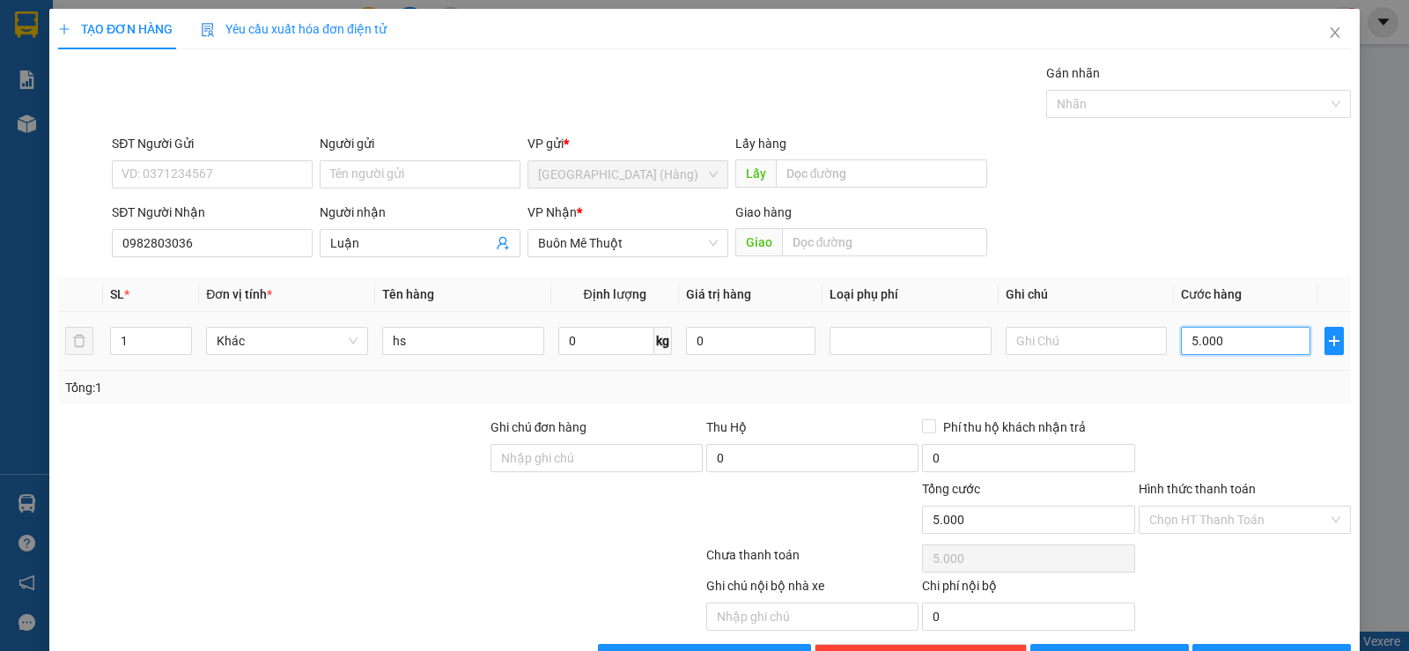
type input "50.000"
click at [1270, 527] on input "Hình thức thanh toán" at bounding box center [1238, 519] width 179 height 26
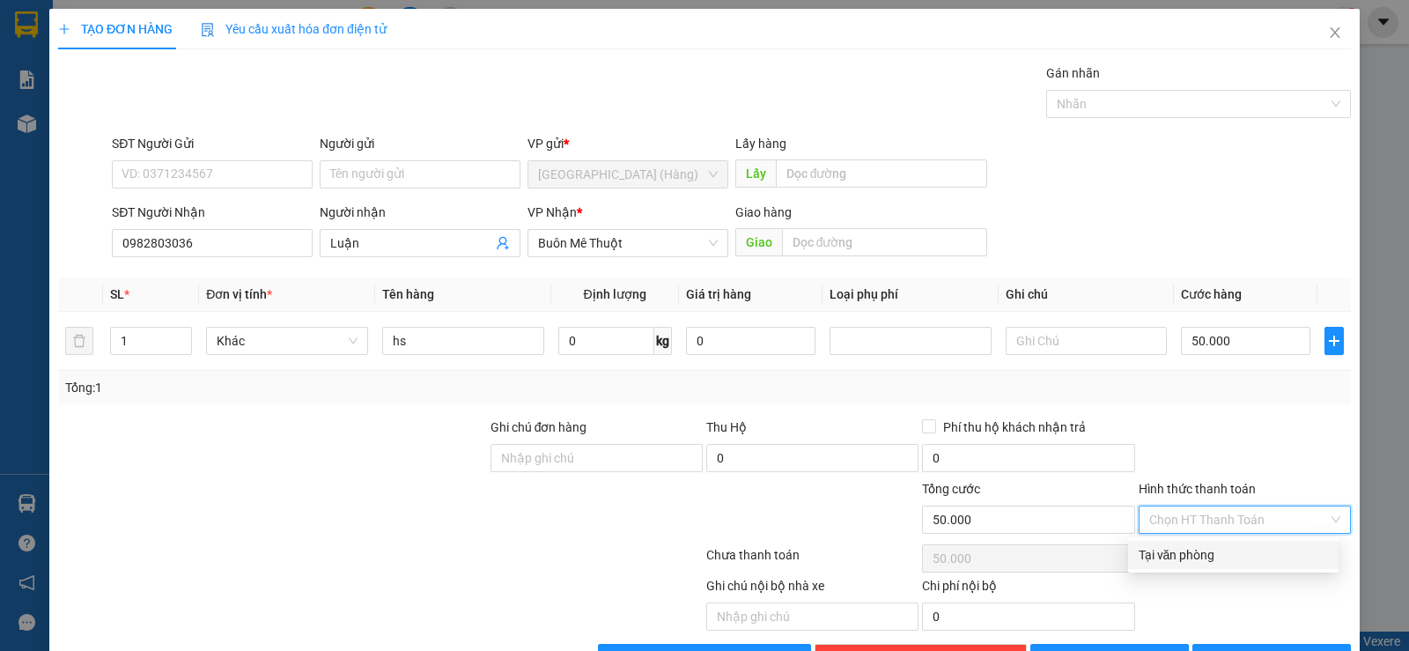
click at [1224, 561] on div "Tại văn phòng" at bounding box center [1233, 554] width 189 height 19
type input "0"
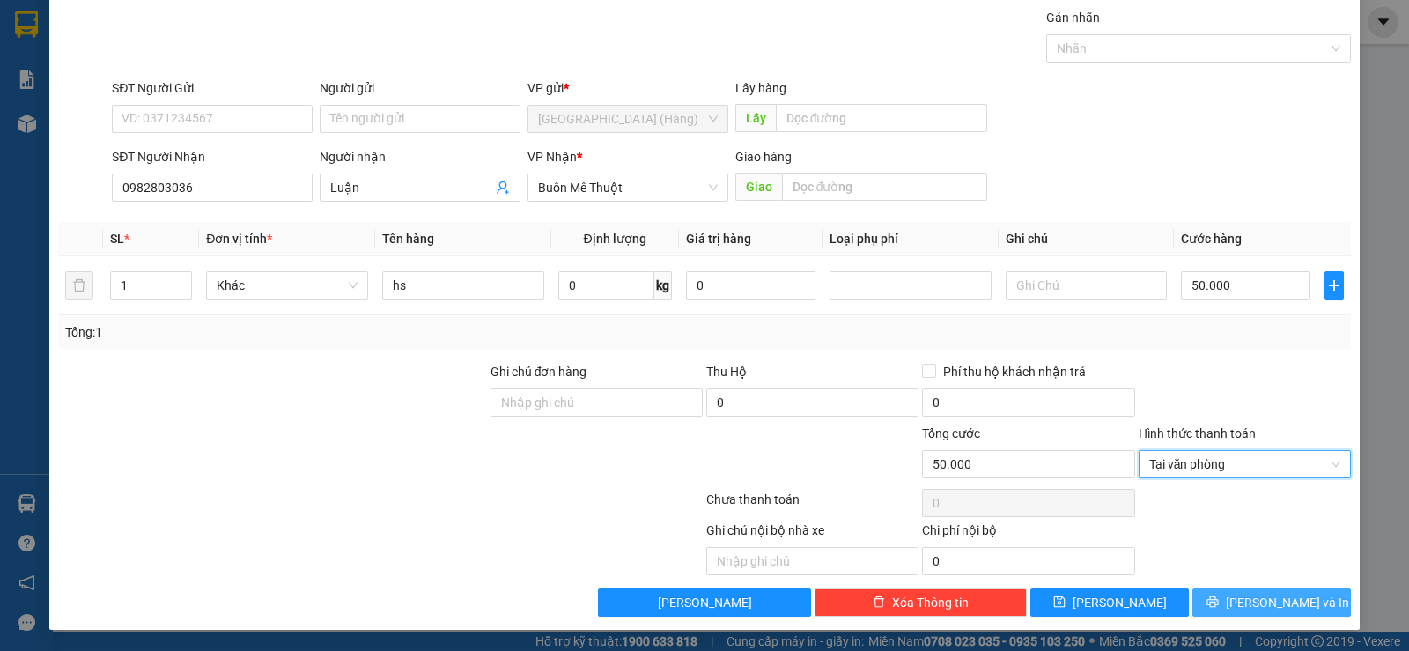
click at [1214, 590] on button "[PERSON_NAME] và In" at bounding box center [1272, 602] width 159 height 28
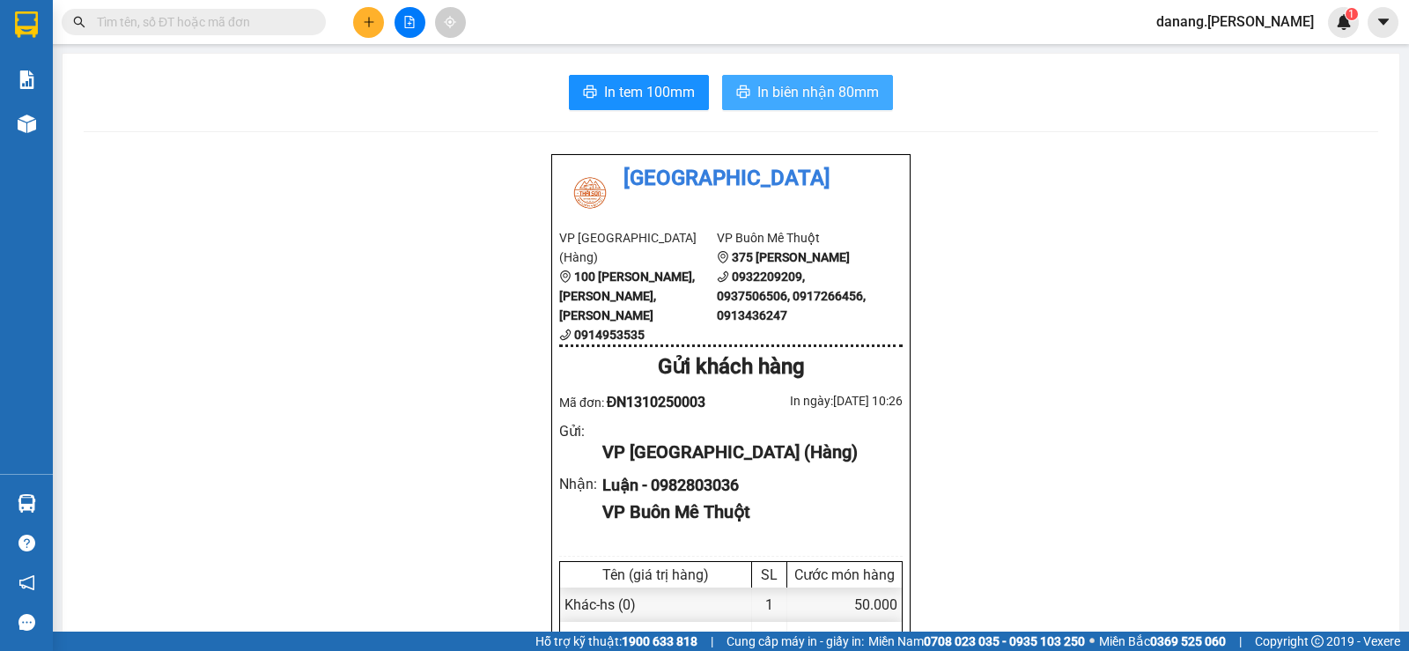
click at [793, 87] on span "In biên nhận 80mm" at bounding box center [819, 92] width 122 height 22
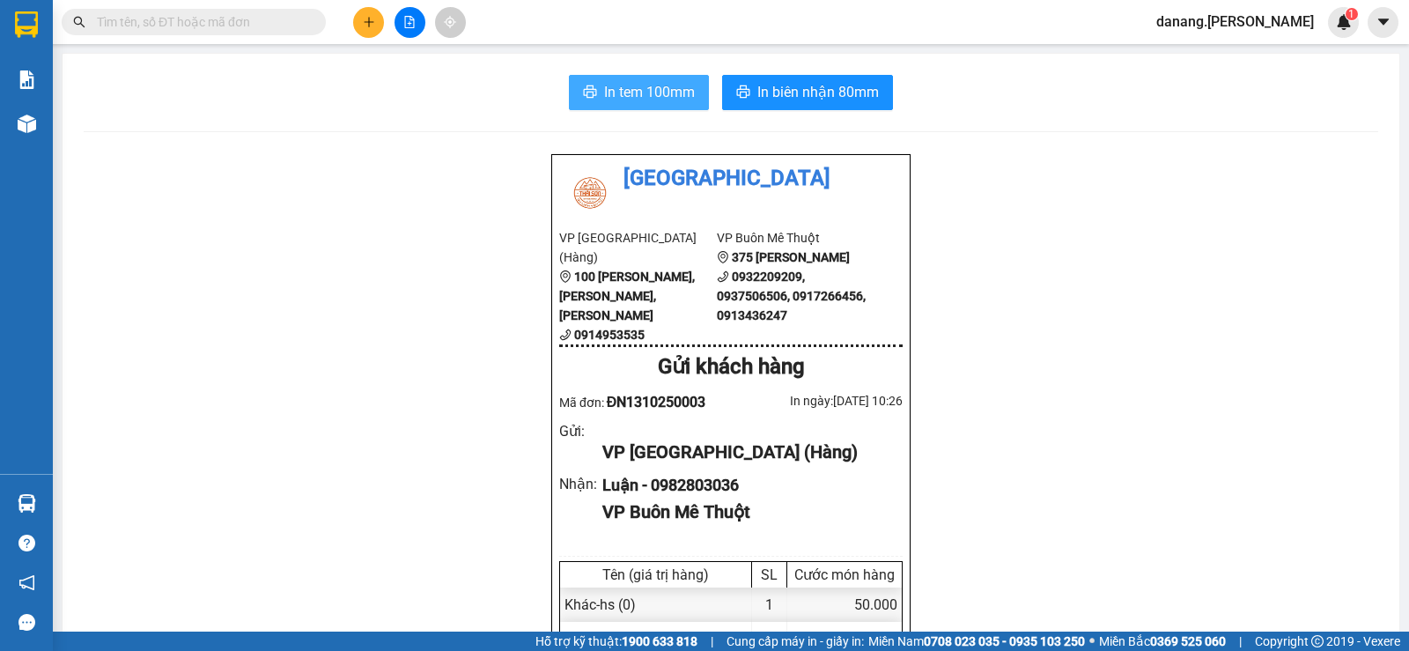
click at [613, 100] on span "In tem 100mm" at bounding box center [649, 92] width 91 height 22
click at [372, 23] on icon "plus" at bounding box center [369, 22] width 12 height 12
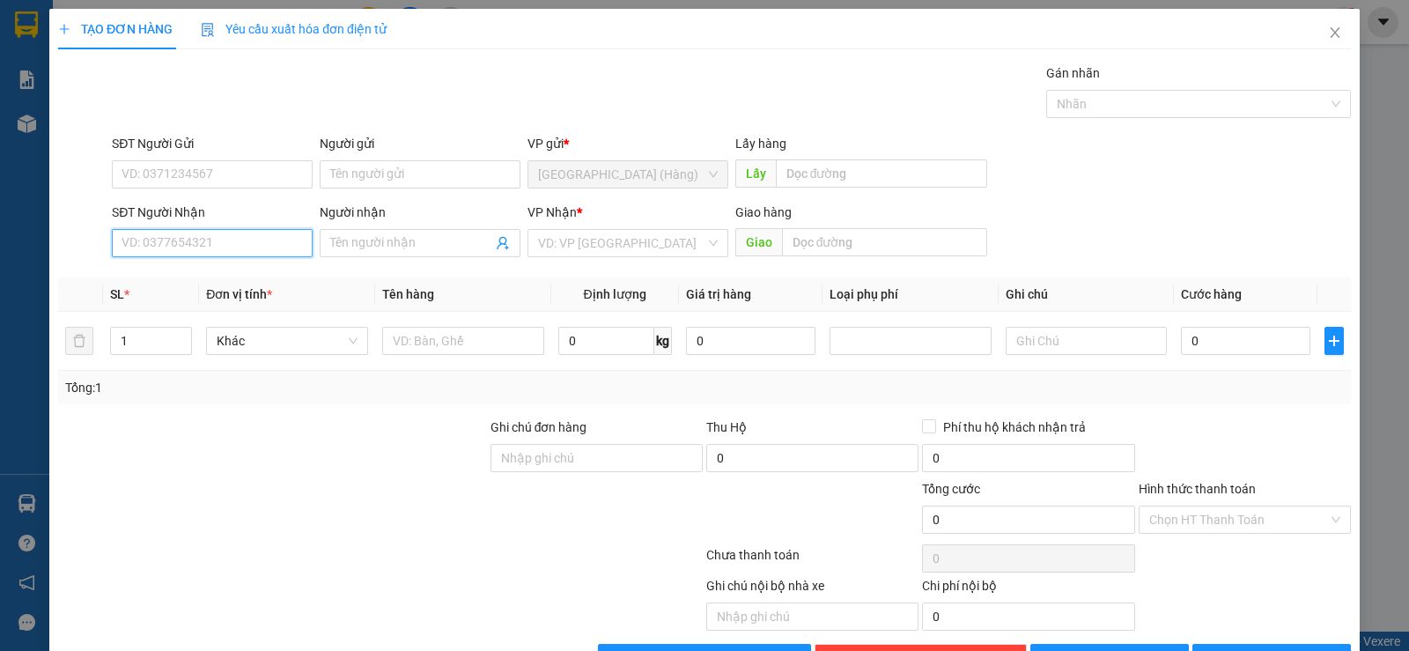
click at [152, 255] on input "SĐT Người Nhận" at bounding box center [212, 243] width 201 height 28
type input "0962091147"
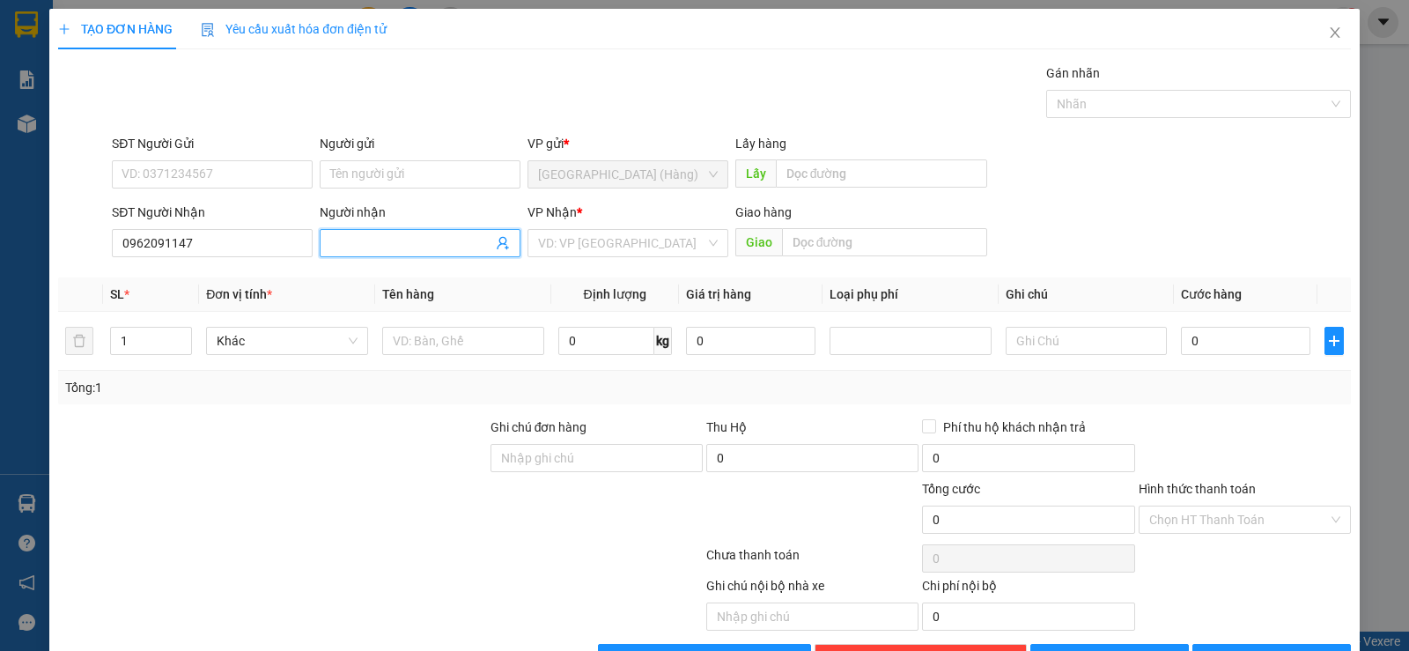
click at [463, 242] on input "Người nhận" at bounding box center [411, 242] width 162 height 19
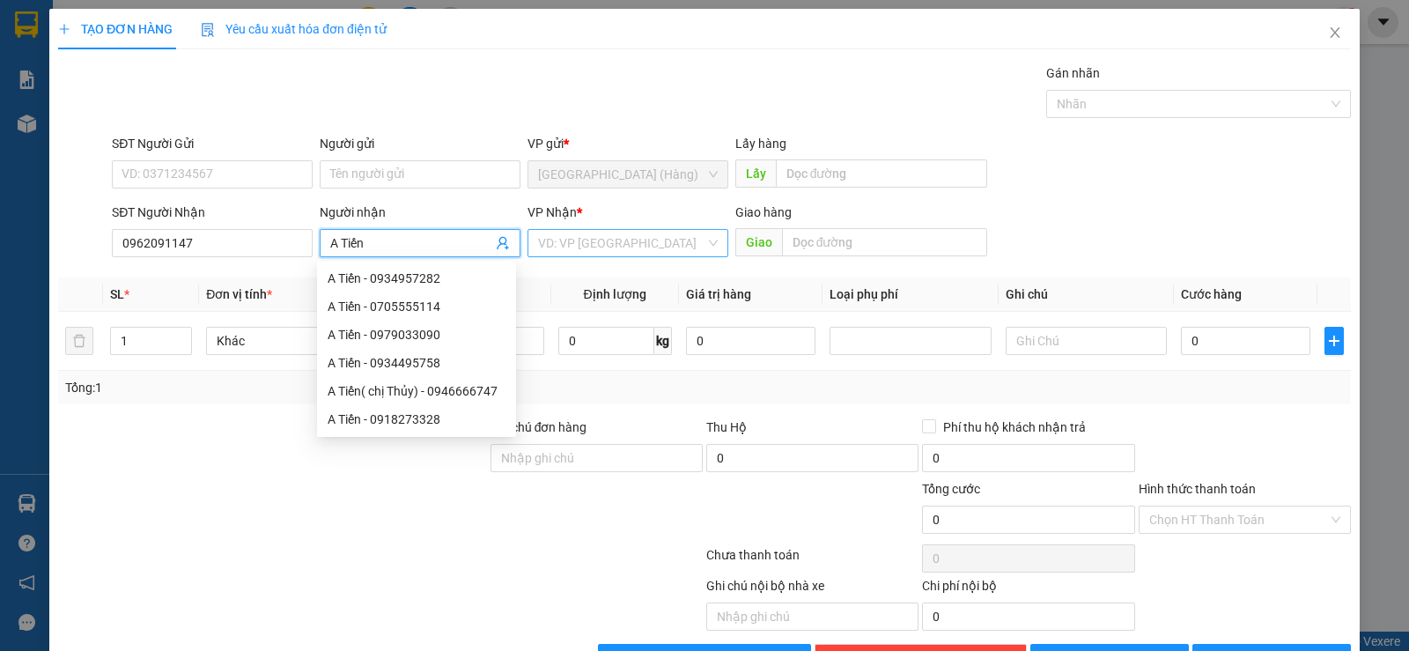
type input "A Tiến"
click at [588, 253] on input "search" at bounding box center [621, 243] width 167 height 26
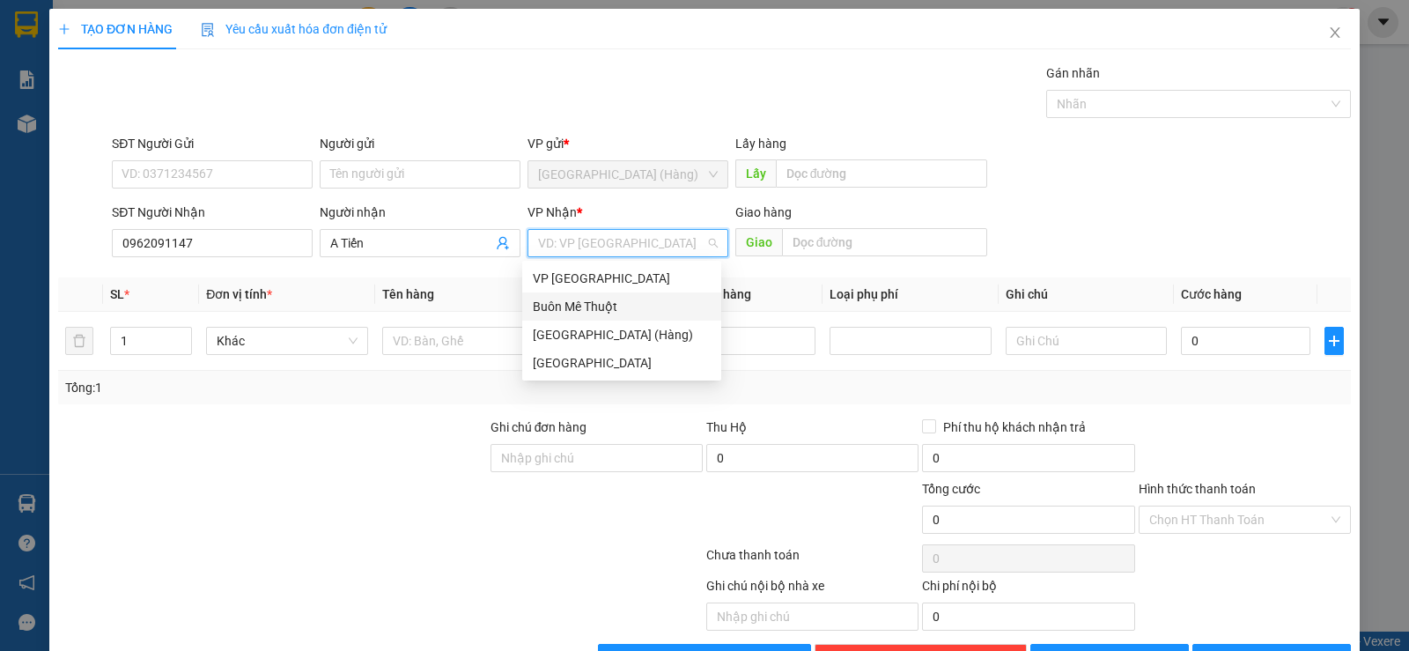
drag, startPoint x: 608, startPoint y: 294, endPoint x: 601, endPoint y: 305, distance: 12.7
click at [608, 298] on div "Buôn Mê Thuột" at bounding box center [621, 306] width 199 height 28
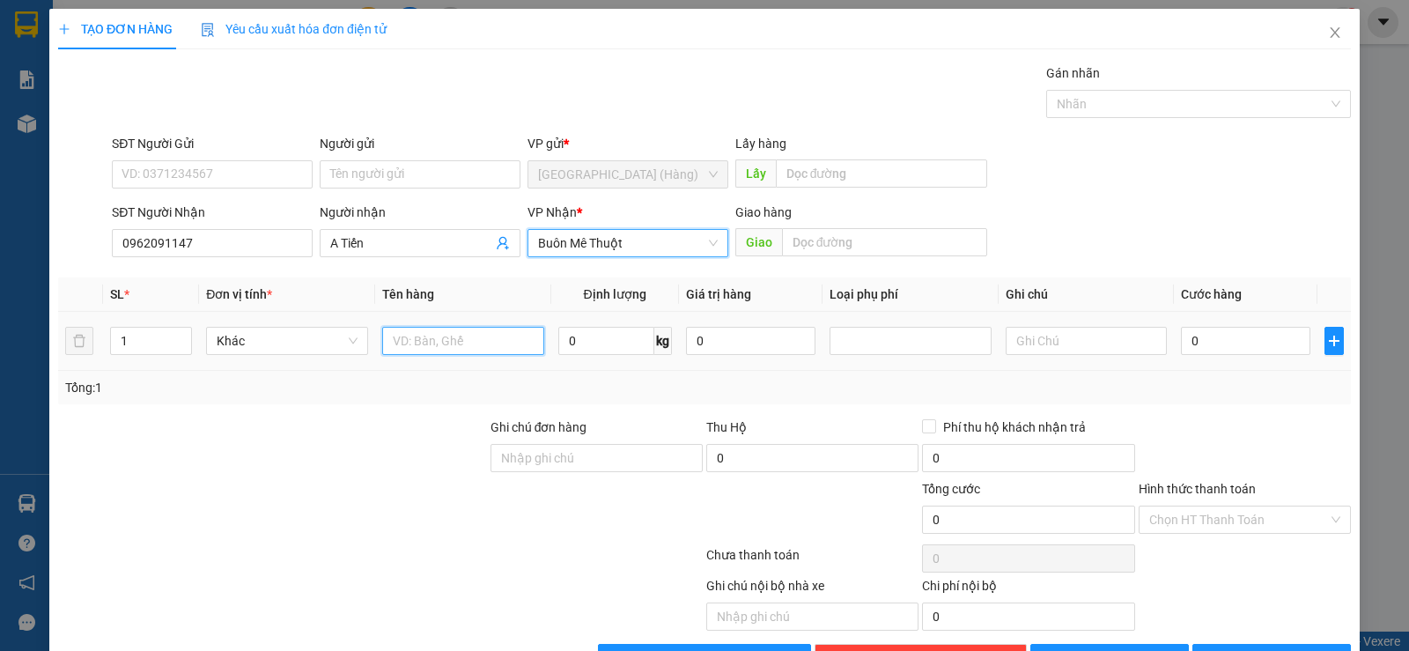
click at [448, 338] on input "text" at bounding box center [463, 341] width 162 height 28
type input "k"
type input "o"
type input "ô"
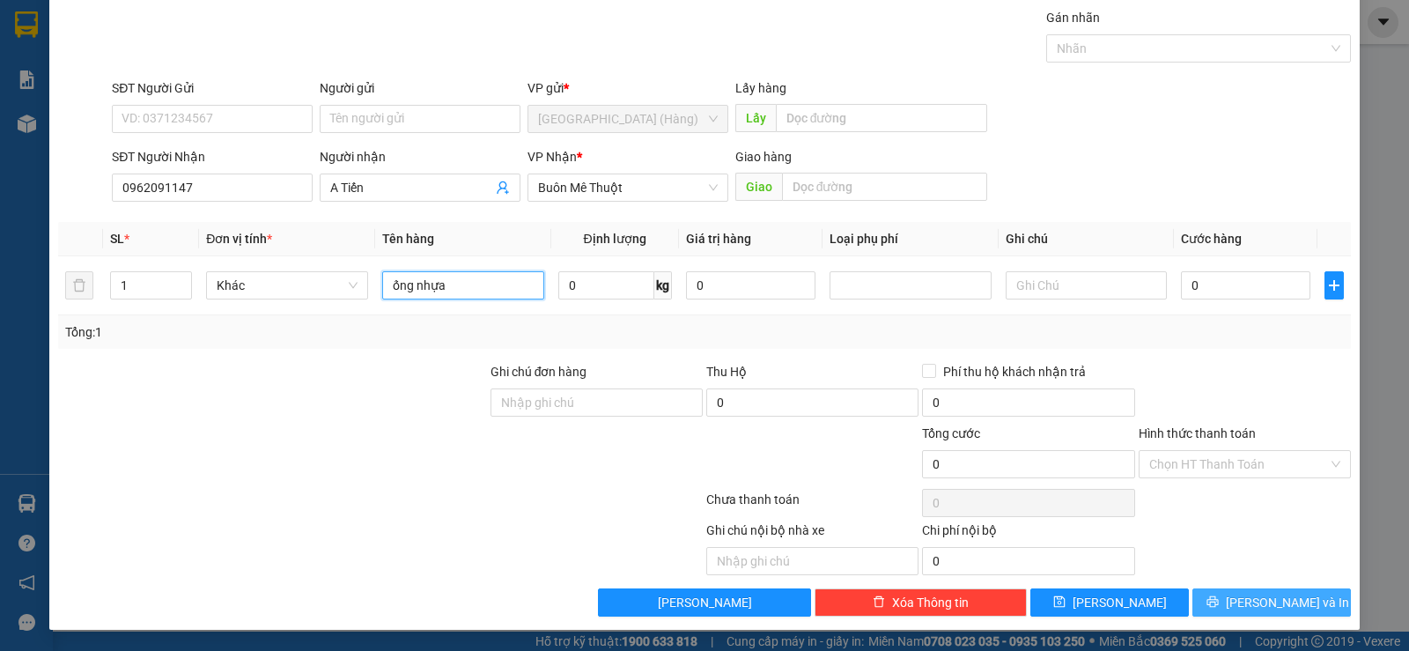
type input "ống nhựa"
click at [1224, 605] on button "[PERSON_NAME] và In" at bounding box center [1272, 602] width 159 height 28
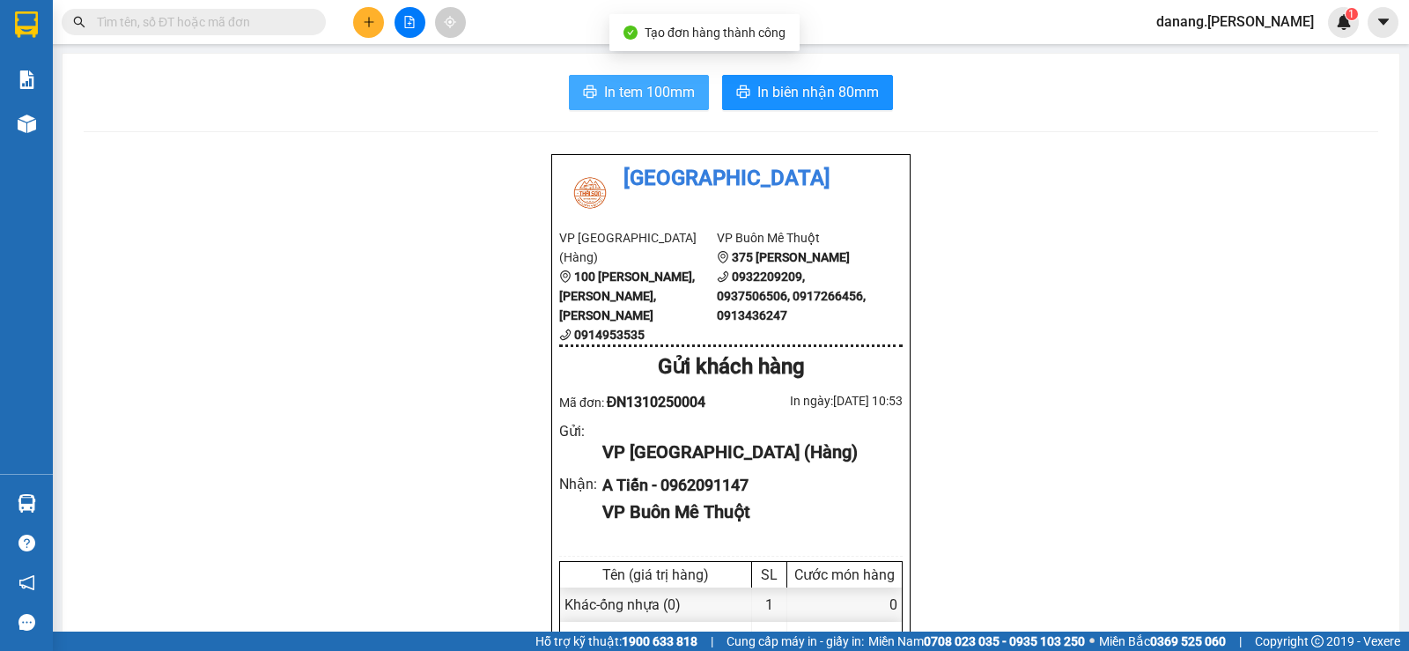
click at [613, 94] on span "In tem 100mm" at bounding box center [649, 92] width 91 height 22
